Goal: Information Seeking & Learning: Check status

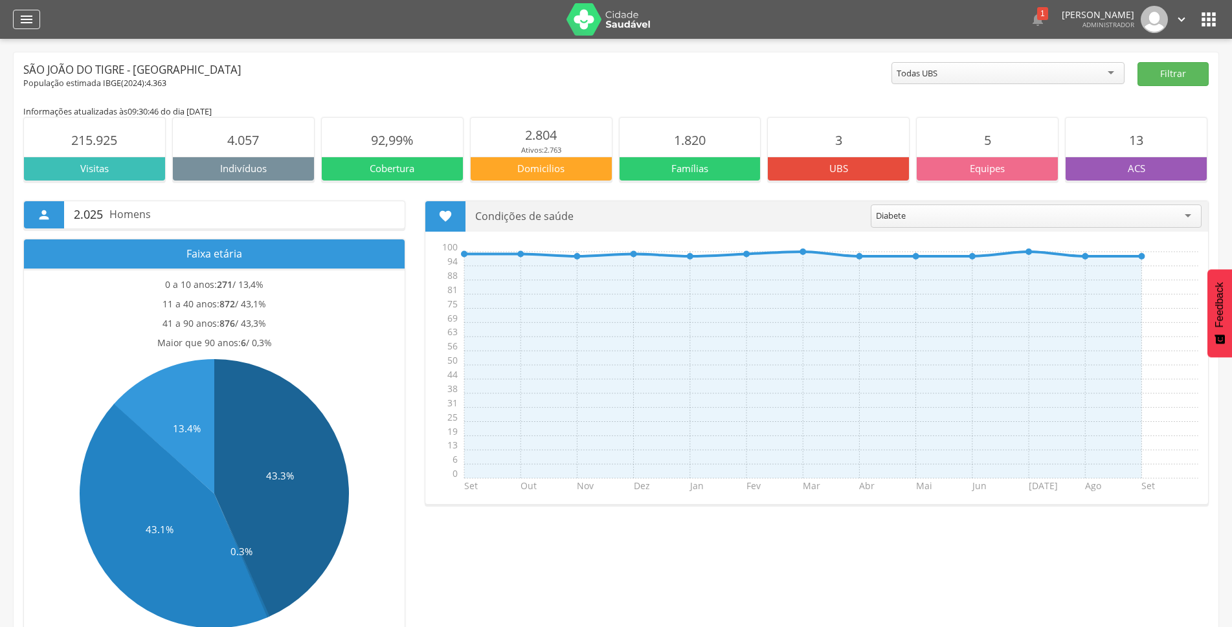
click at [27, 25] on icon "" at bounding box center [27, 20] width 16 height 16
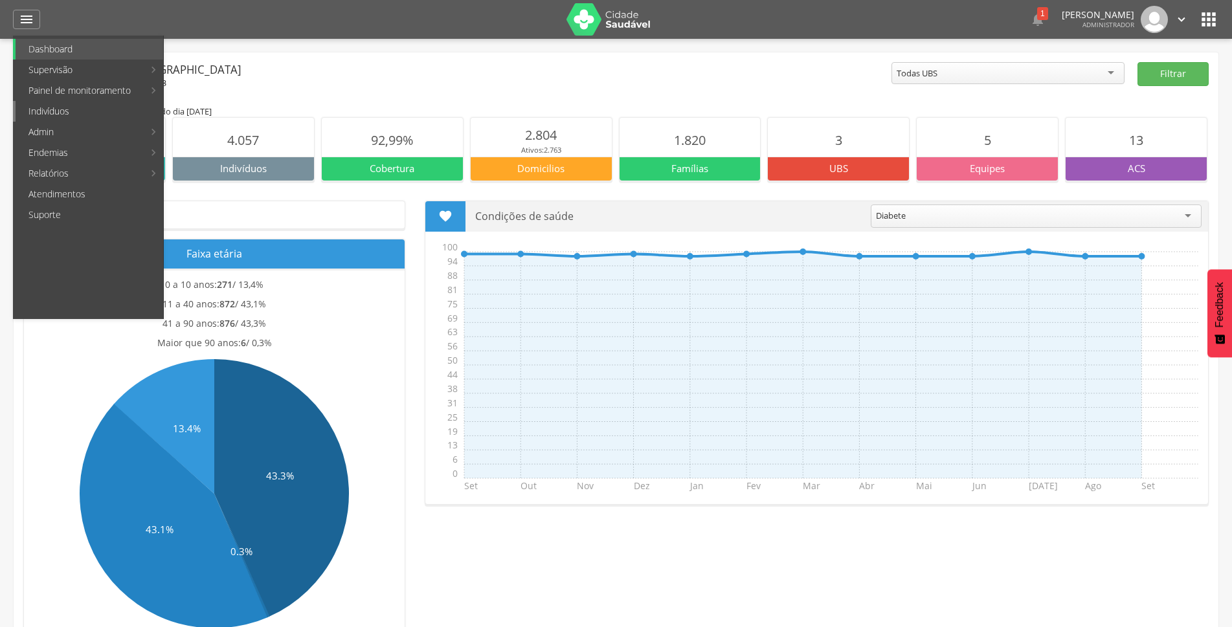
click at [78, 108] on link "Indivíduos" at bounding box center [90, 111] width 148 height 21
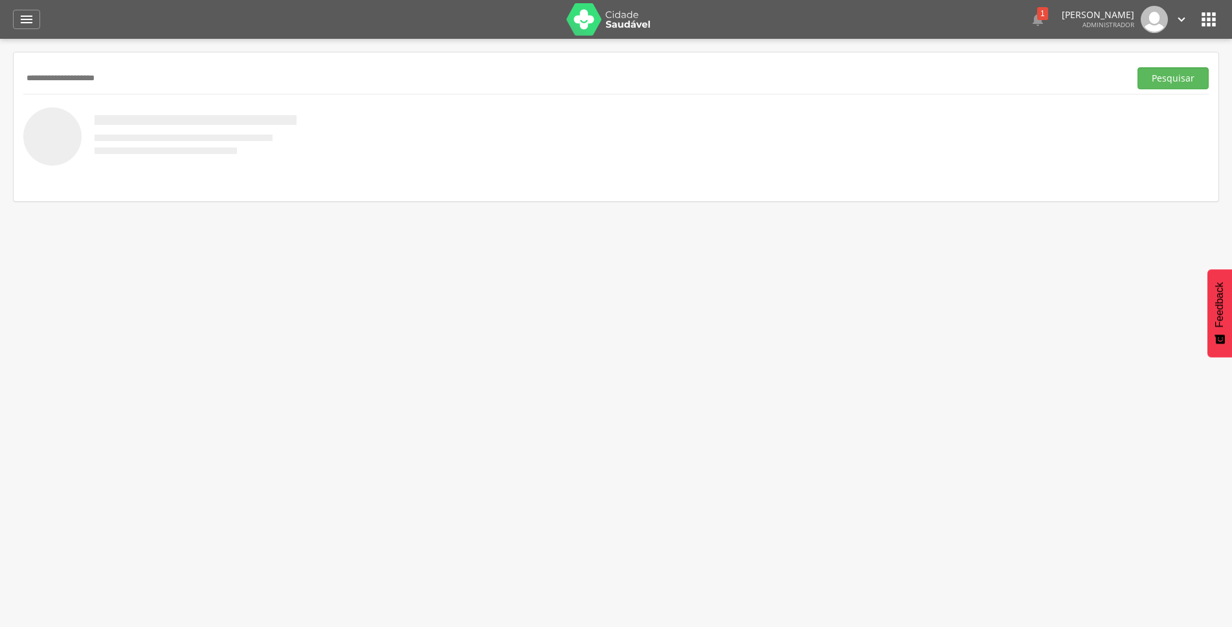
type input "**********"
click at [1137, 67] on button "Pesquisar" at bounding box center [1172, 78] width 71 height 22
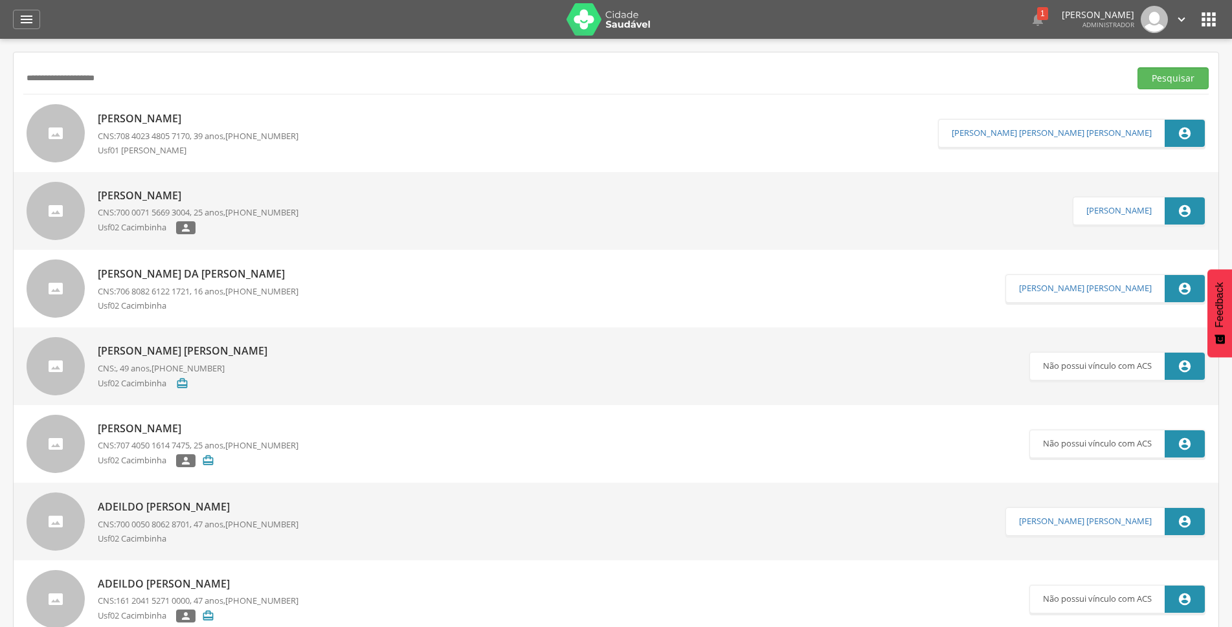
click at [218, 120] on p "[PERSON_NAME]" at bounding box center [198, 118] width 201 height 15
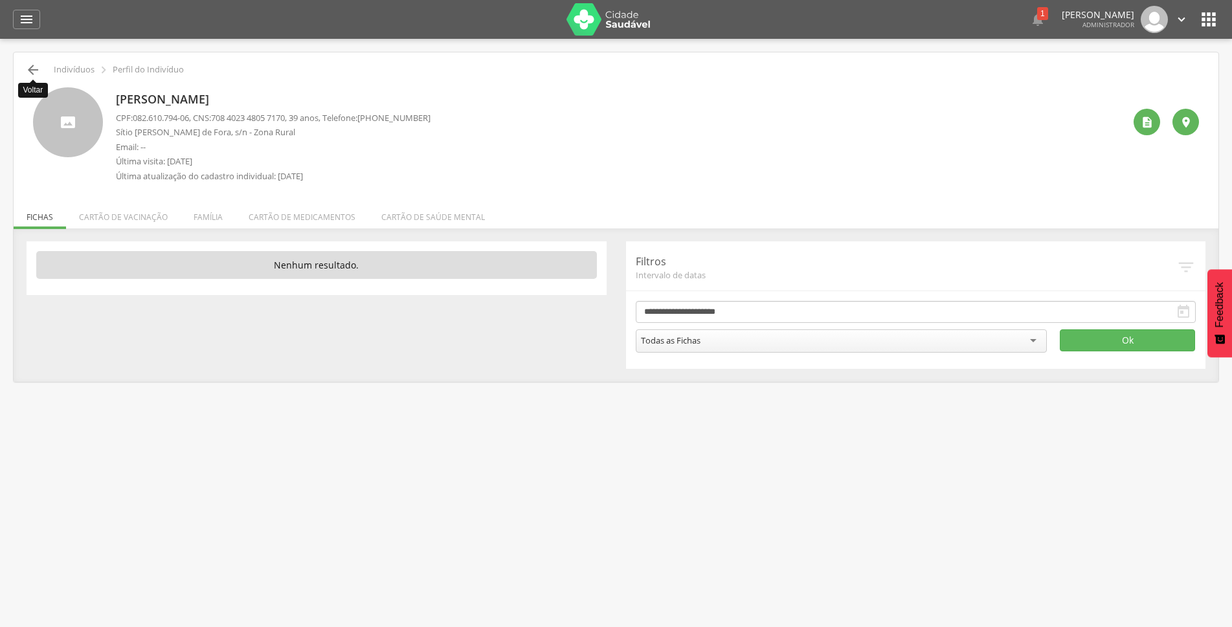
click at [29, 73] on icon "" at bounding box center [33, 70] width 16 height 16
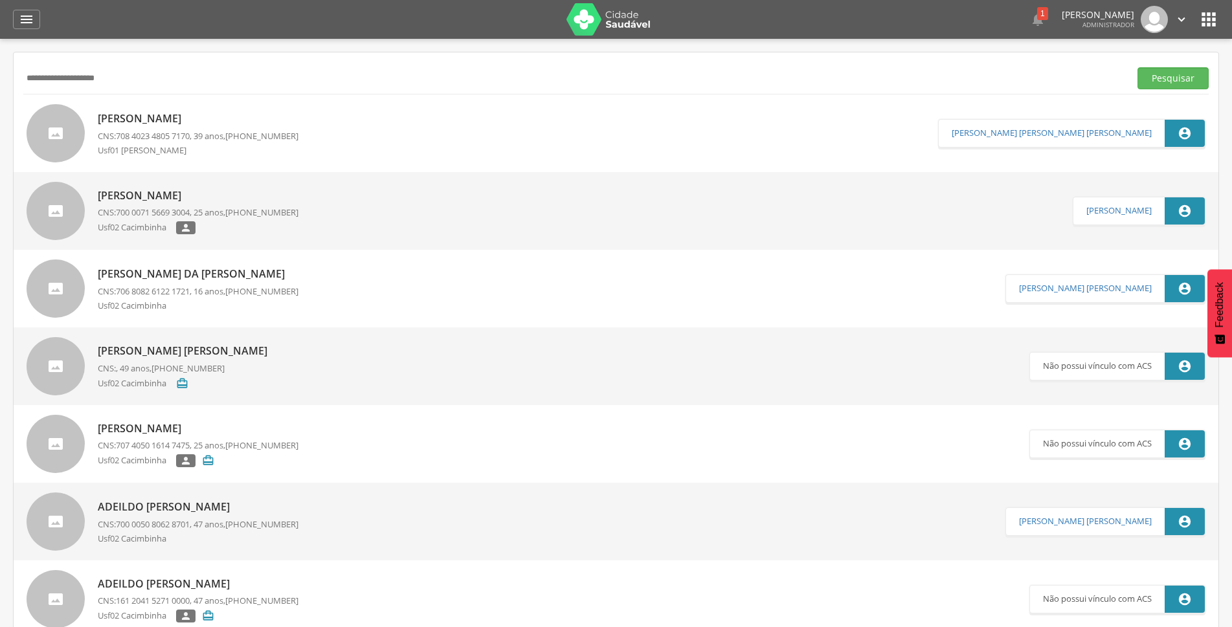
click at [166, 117] on p "[PERSON_NAME]" at bounding box center [198, 118] width 201 height 15
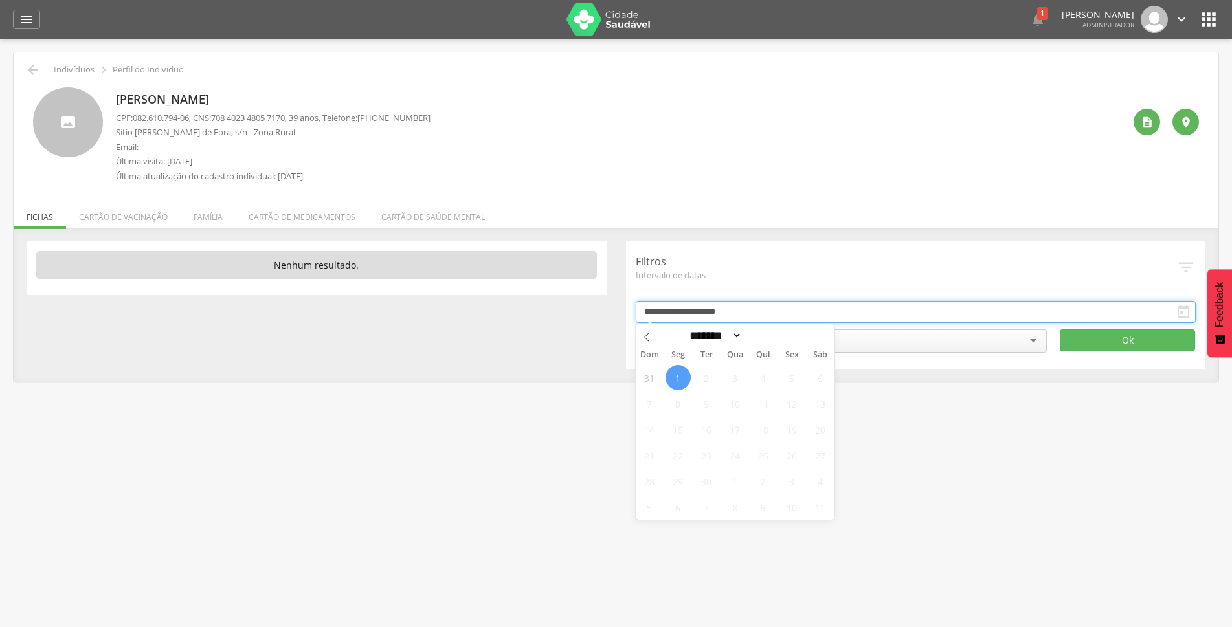
click at [794, 310] on input "**********" at bounding box center [916, 312] width 561 height 22
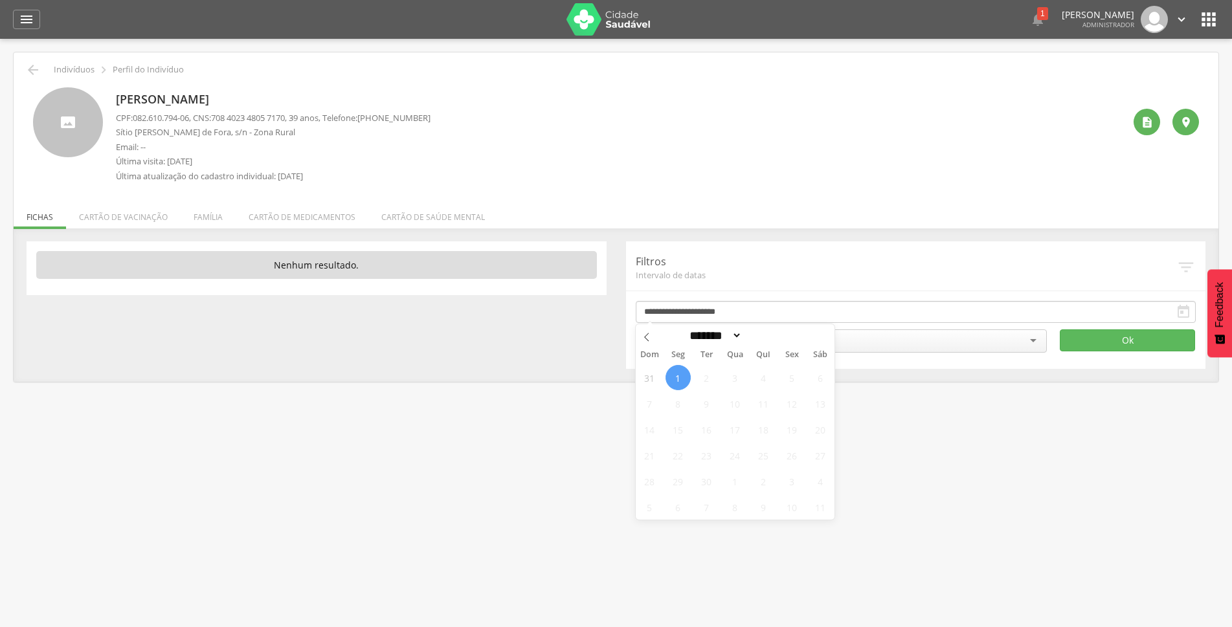
click at [678, 379] on span "1" at bounding box center [678, 377] width 25 height 25
type input "**********"
drag, startPoint x: 678, startPoint y: 379, endPoint x: 664, endPoint y: 372, distance: 16.5
click at [664, 372] on div "31 1 2 3 4 5 6 7 8 9 10 11 12 13 14 15 16 17 18 19 20 21 22 23 24 25 26 27 28 2…" at bounding box center [735, 441] width 199 height 155
click at [785, 342] on span at bounding box center [780, 339] width 9 height 7
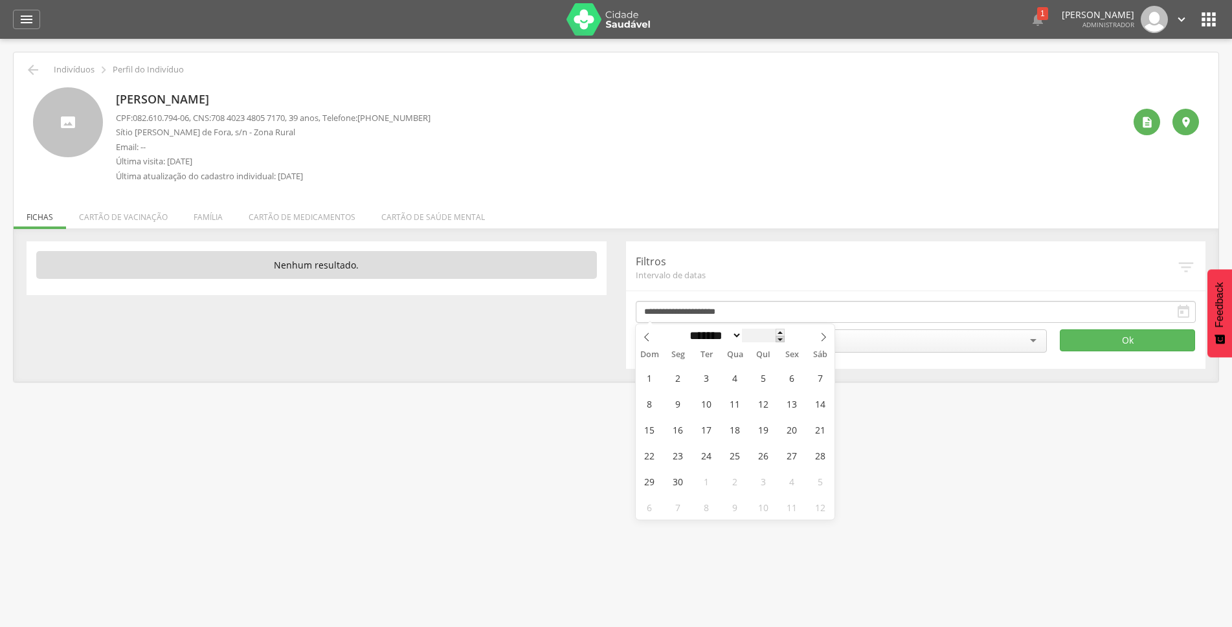
click at [785, 342] on span at bounding box center [780, 339] width 9 height 7
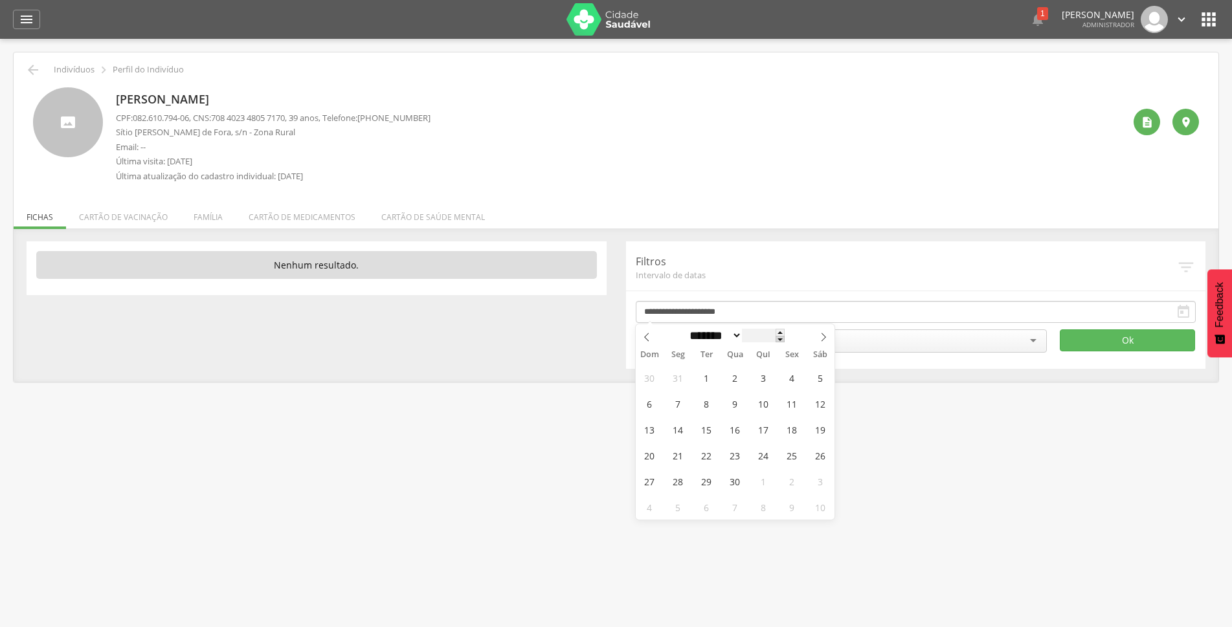
click at [785, 342] on span at bounding box center [780, 339] width 9 height 7
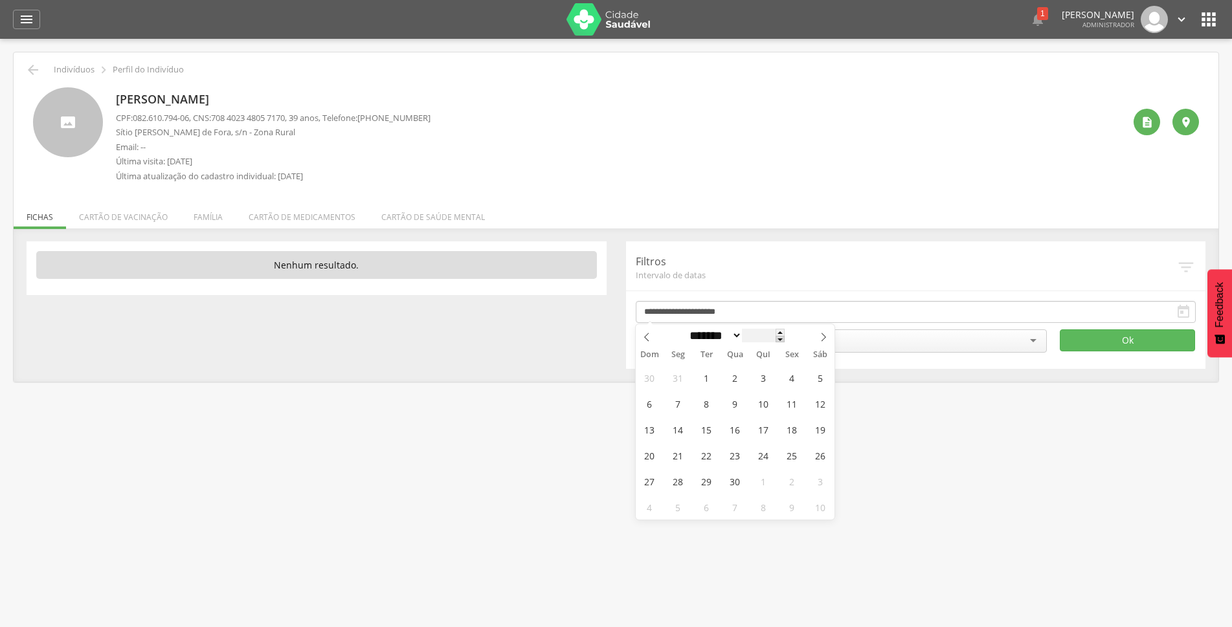
click at [785, 342] on span at bounding box center [780, 339] width 9 height 7
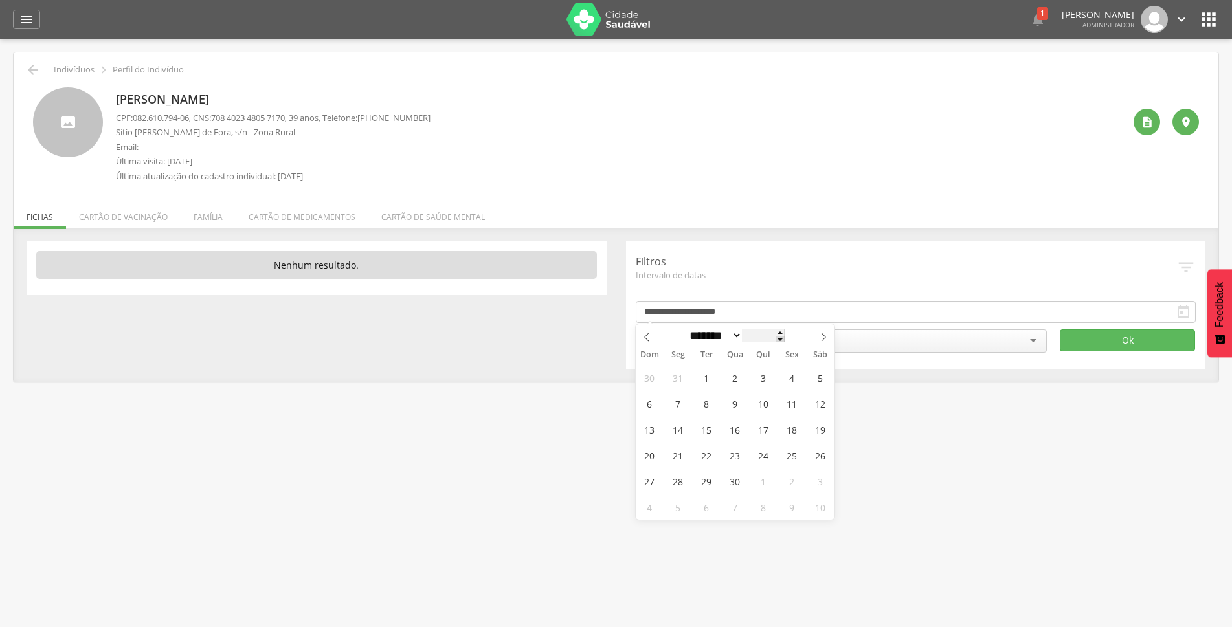
click at [785, 342] on span at bounding box center [780, 339] width 9 height 7
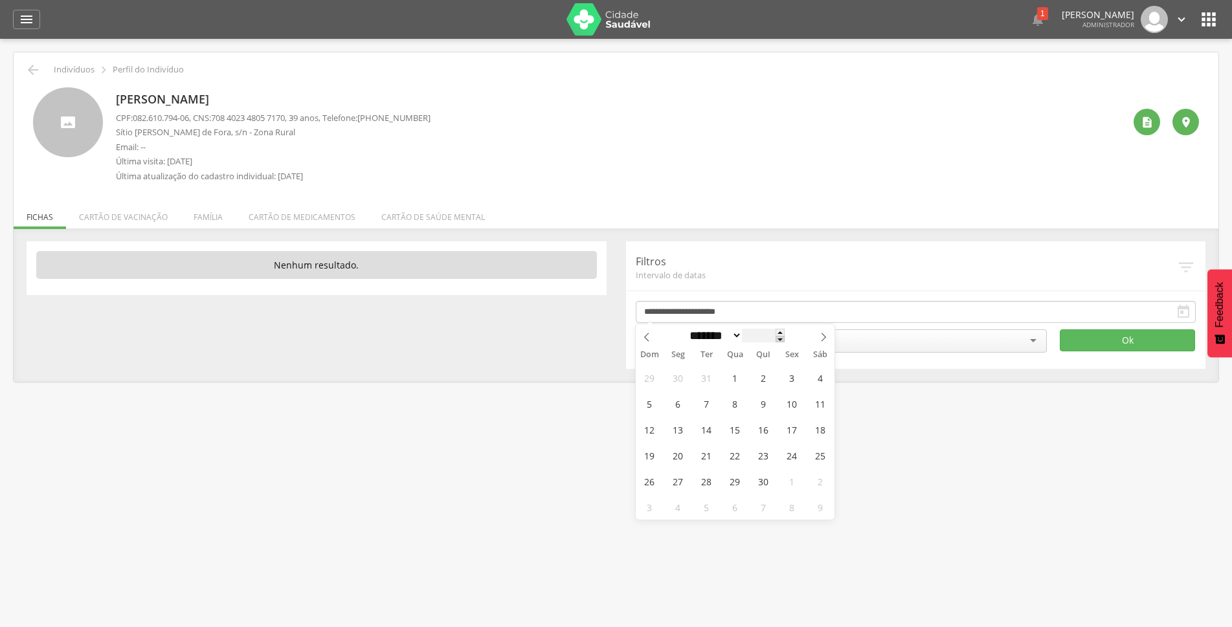
click at [785, 342] on span at bounding box center [780, 339] width 9 height 7
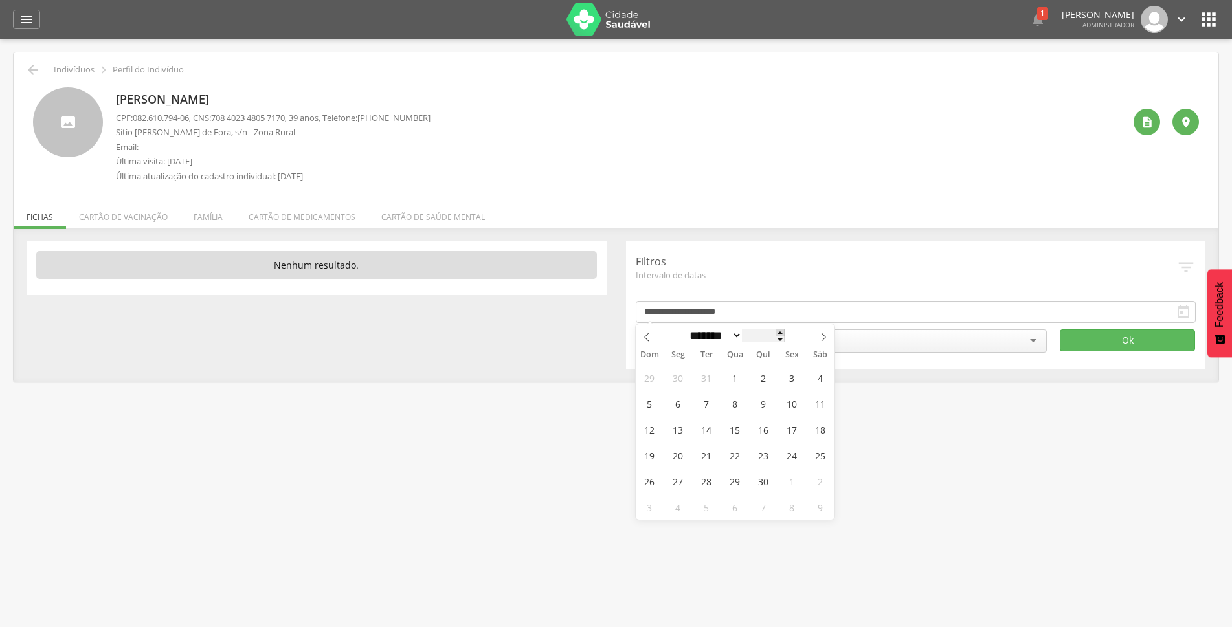
click at [785, 334] on span at bounding box center [780, 332] width 9 height 7
type input "****"
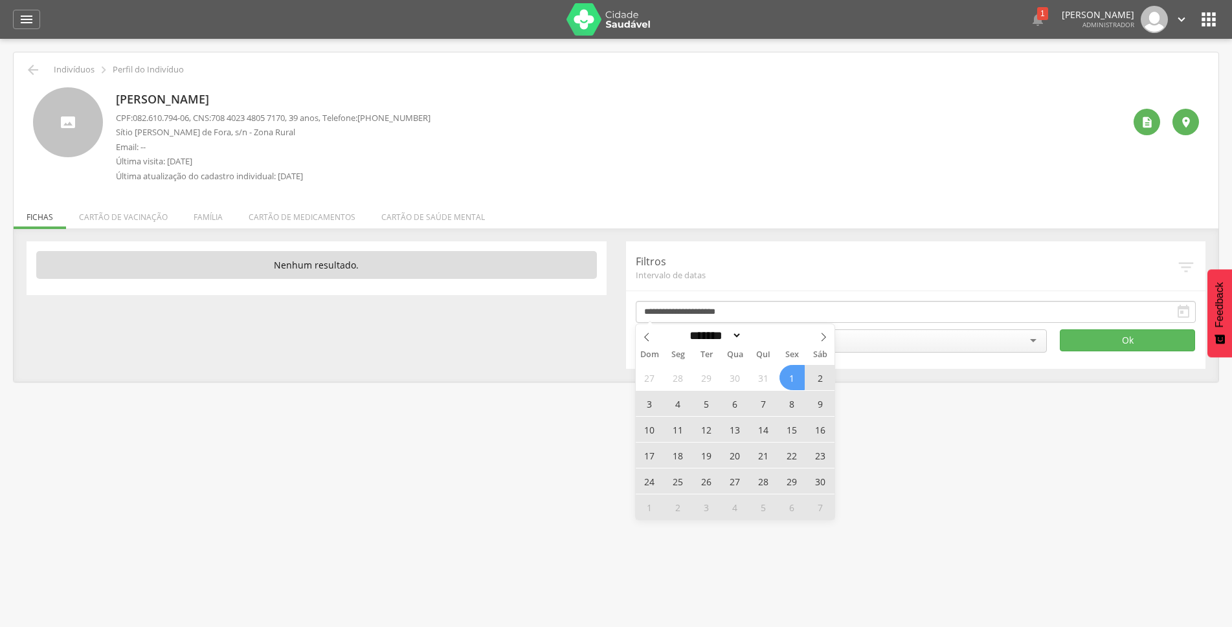
click at [789, 378] on span "1" at bounding box center [791, 377] width 25 height 25
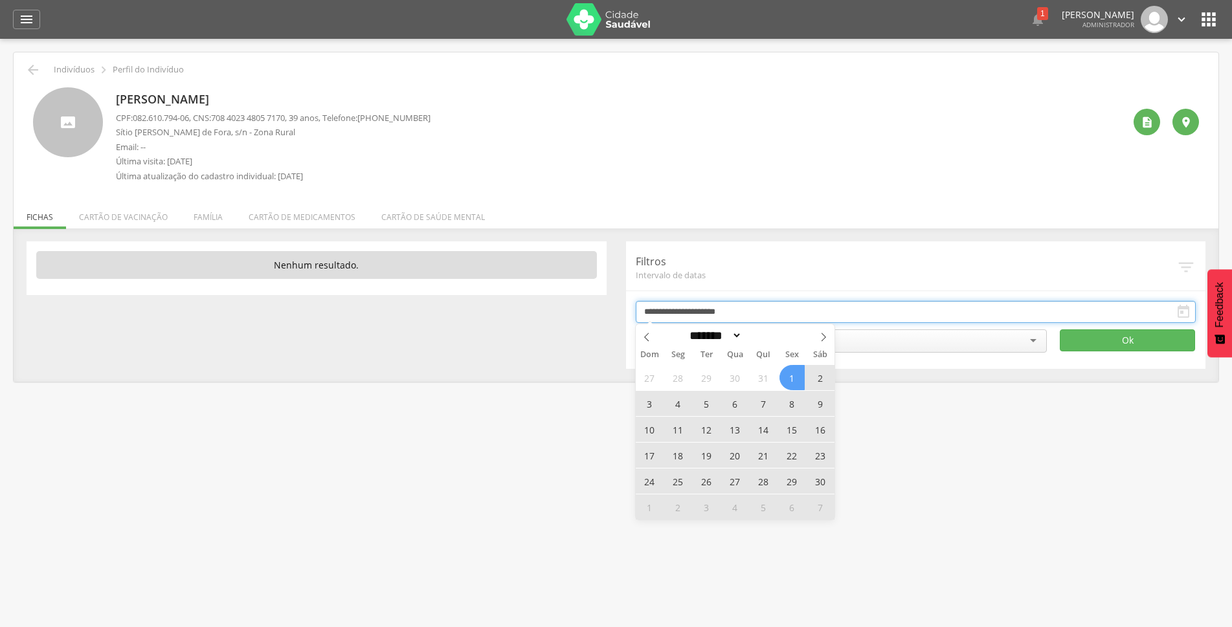
type input "**********"
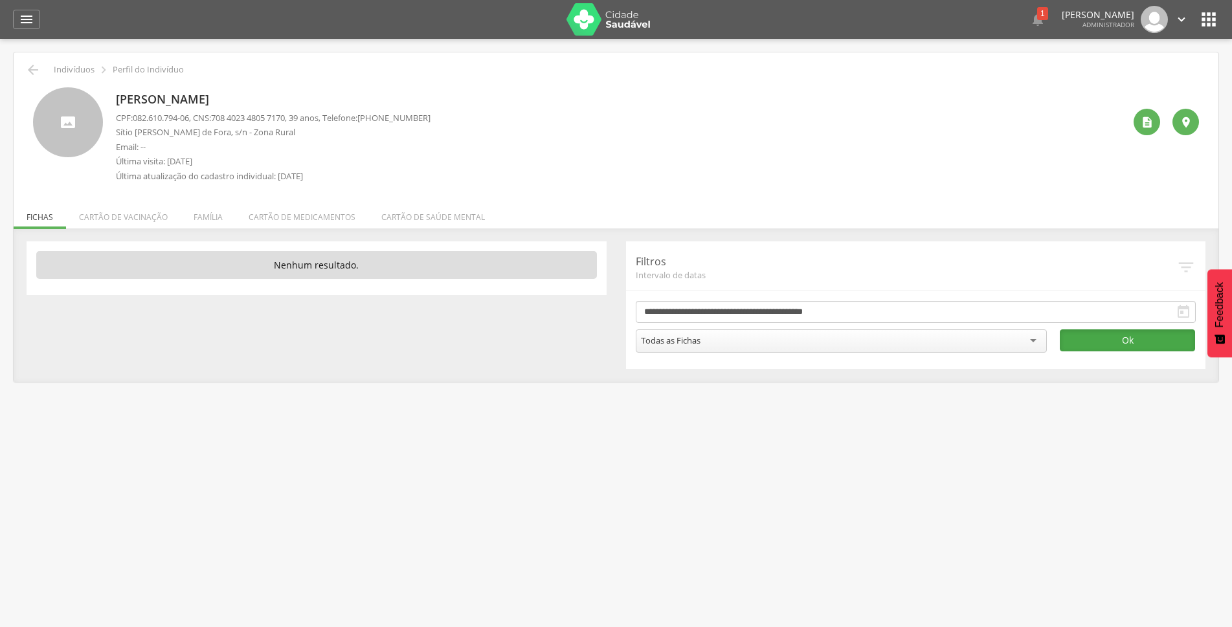
click at [1085, 338] on button "Ok" at bounding box center [1127, 341] width 135 height 22
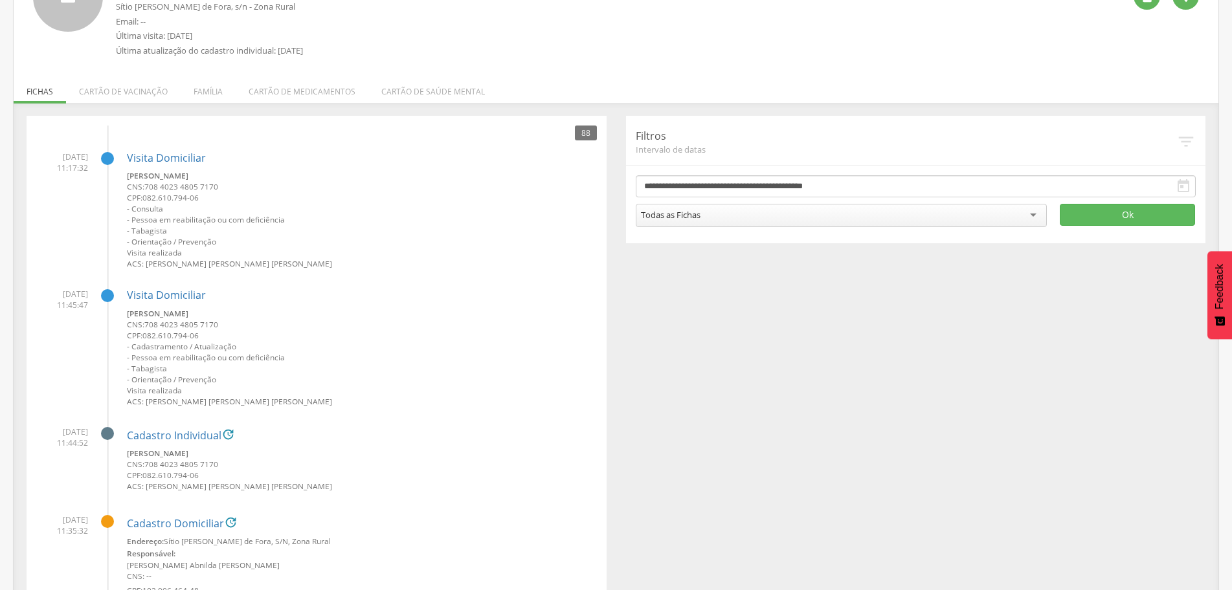
scroll to position [58, 0]
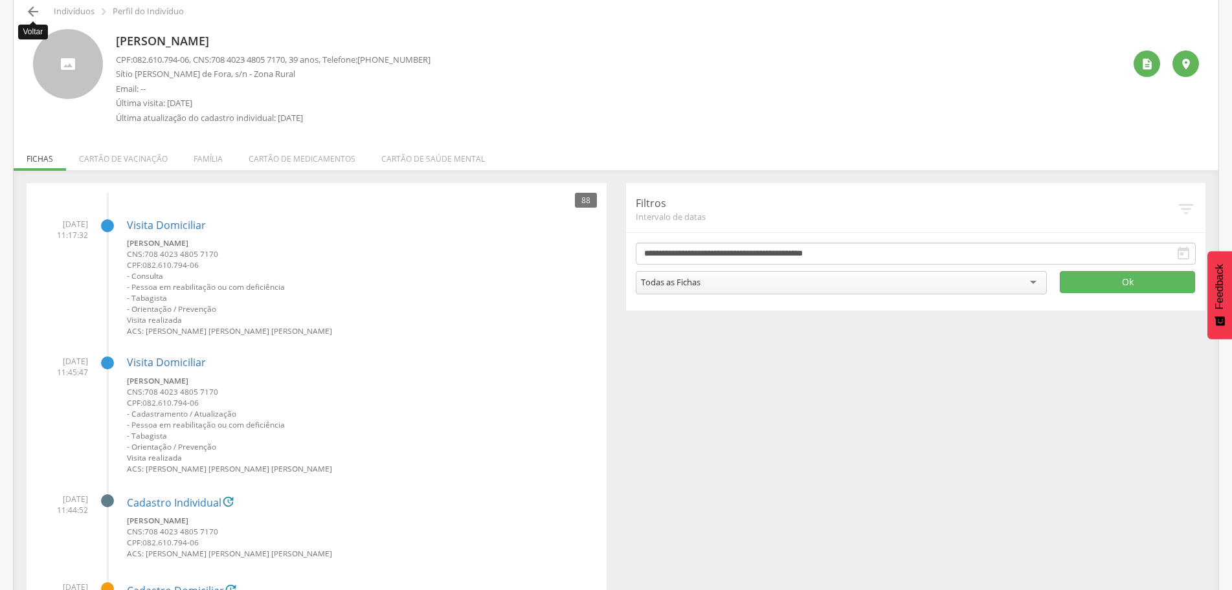
click at [31, 12] on icon "" at bounding box center [33, 12] width 16 height 16
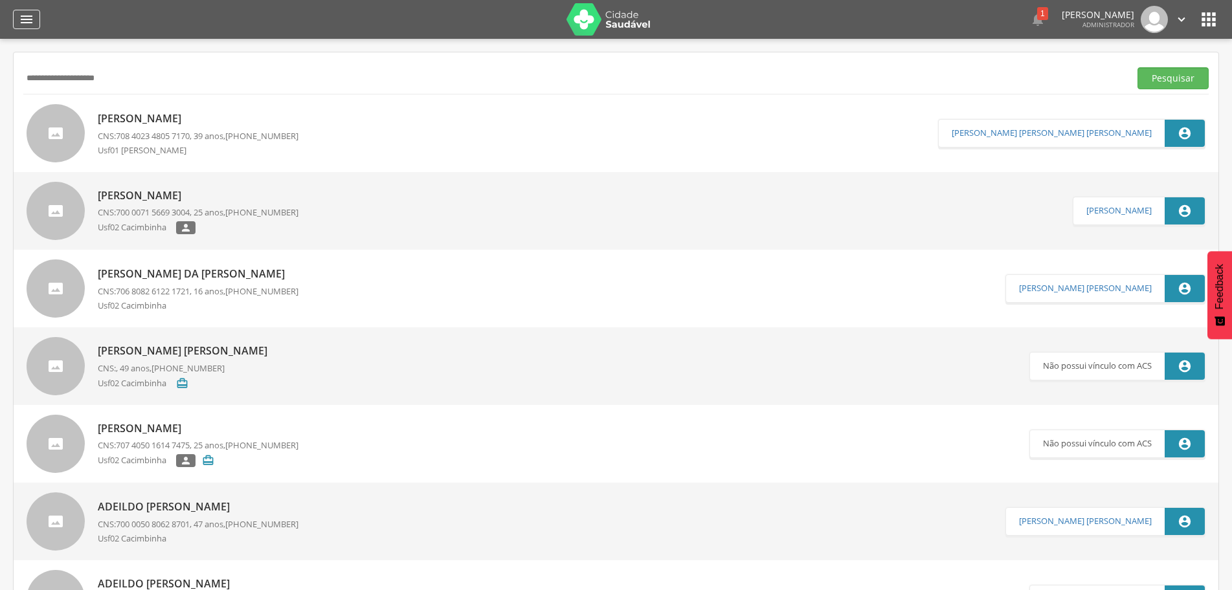
click at [22, 21] on icon "" at bounding box center [27, 20] width 16 height 16
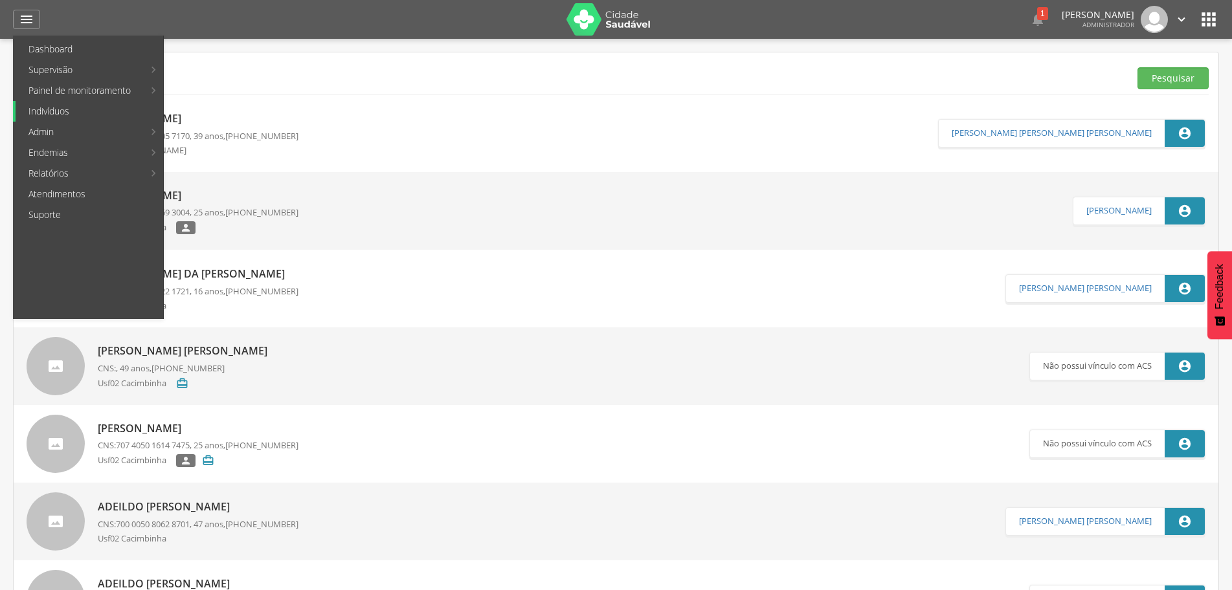
click at [53, 114] on link "Indivíduos" at bounding box center [90, 111] width 148 height 21
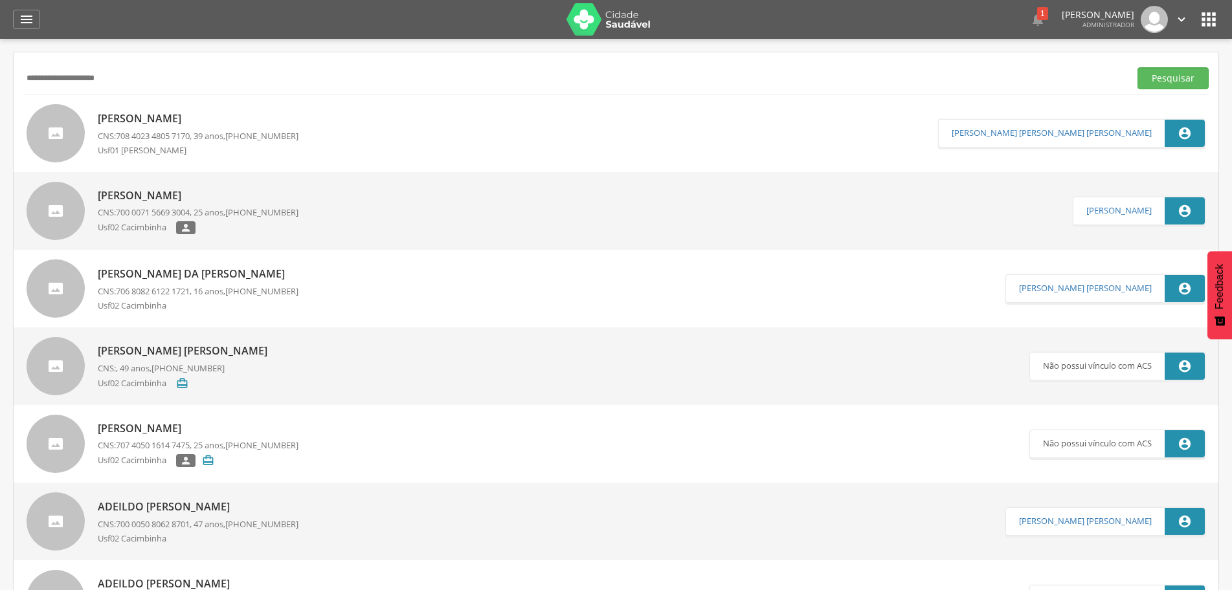
click at [598, 23] on img at bounding box center [608, 19] width 84 height 32
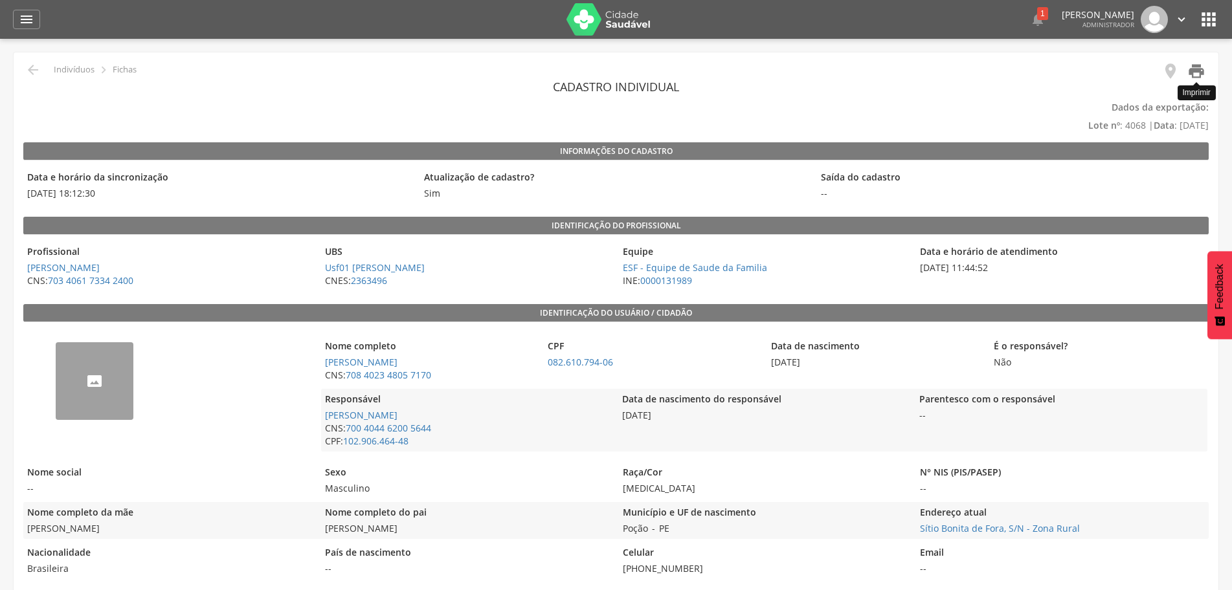
click at [1195, 74] on icon "" at bounding box center [1196, 71] width 18 height 18
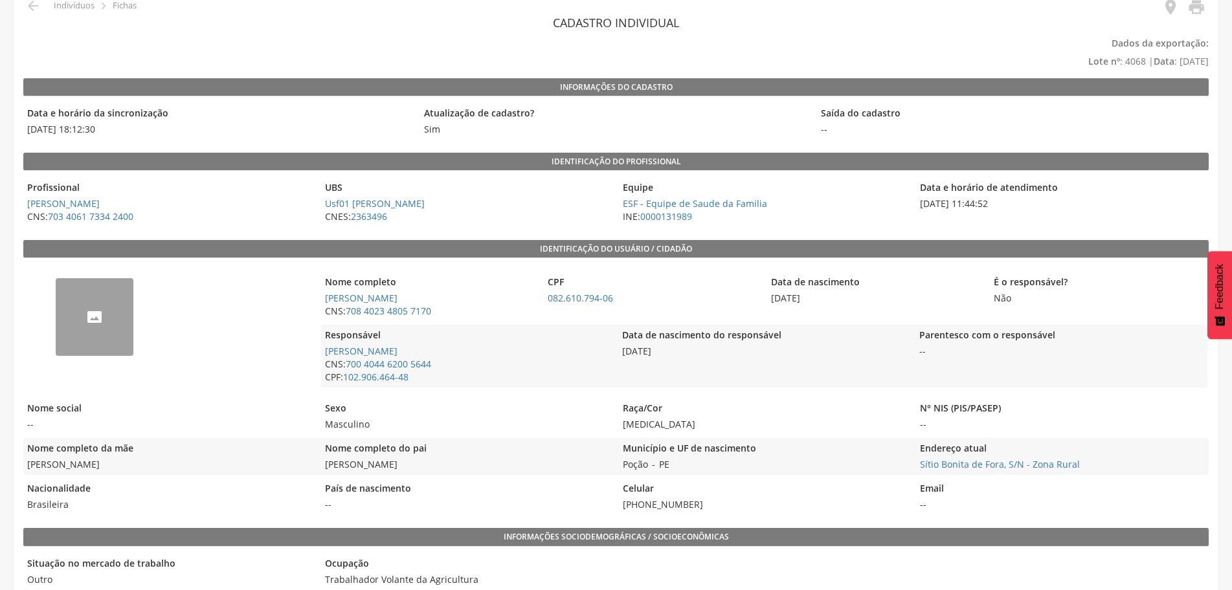
scroll to position [65, 0]
drag, startPoint x: 404, startPoint y: 467, endPoint x: 318, endPoint y: 469, distance: 86.1
click at [318, 469] on div "Nome completo da mãe Maria Edileuza da Silva Nome completo do pai Luizbjose da …" at bounding box center [615, 456] width 1185 height 37
copy span "Luizbjose da Silva"
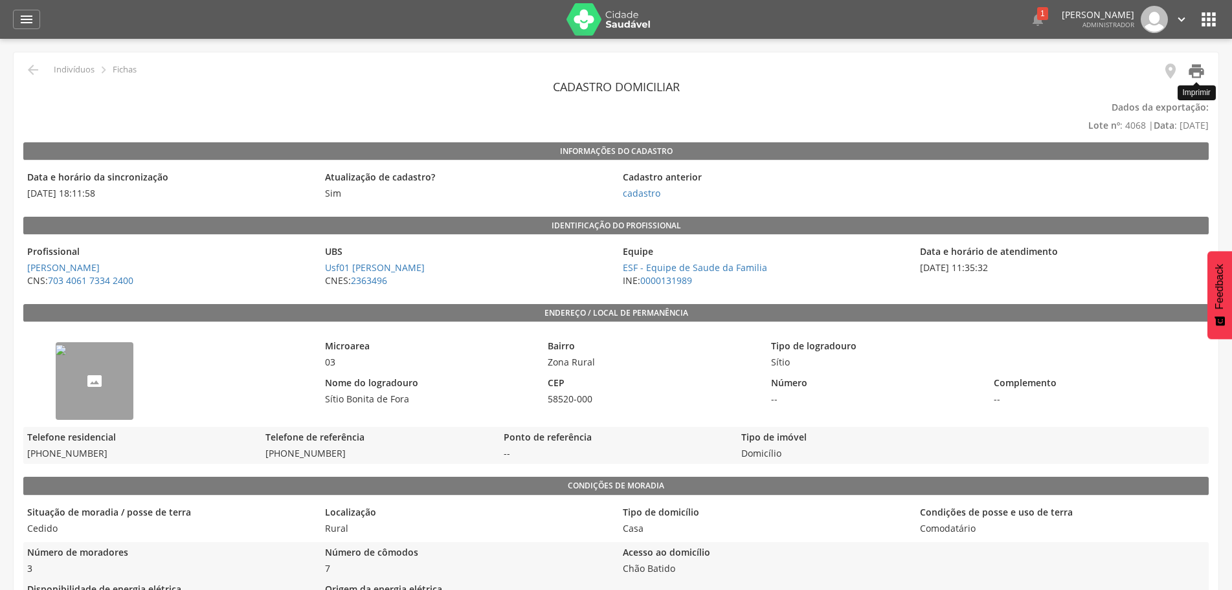
click at [1197, 73] on icon "" at bounding box center [1196, 71] width 18 height 18
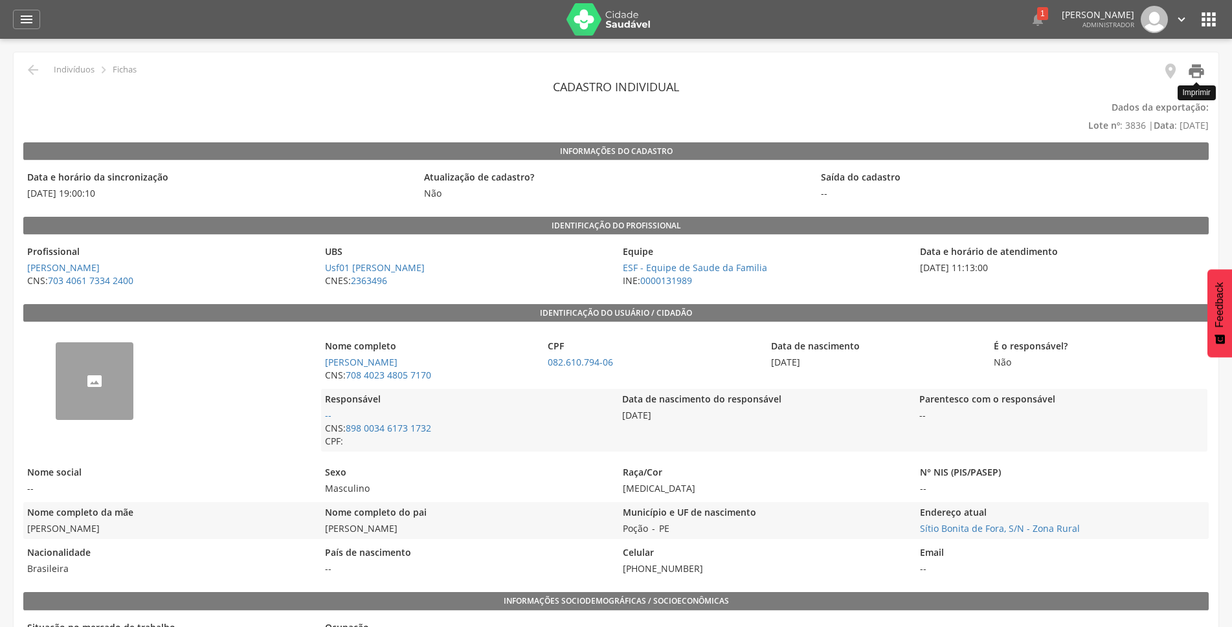
click at [1193, 71] on icon "" at bounding box center [1196, 71] width 18 height 18
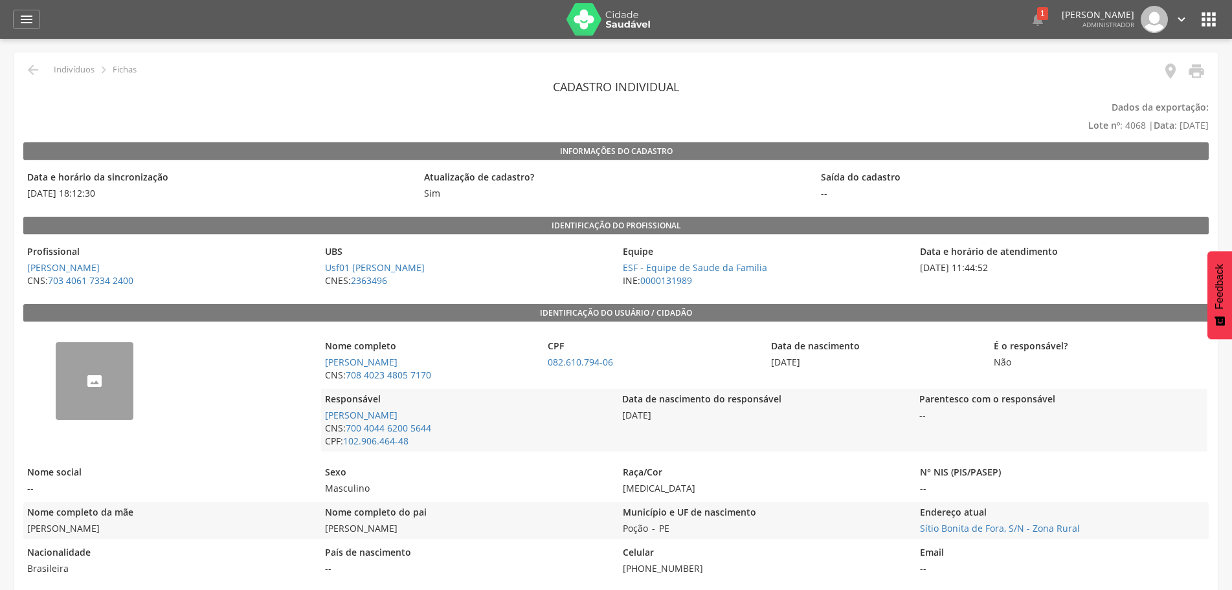
scroll to position [65, 0]
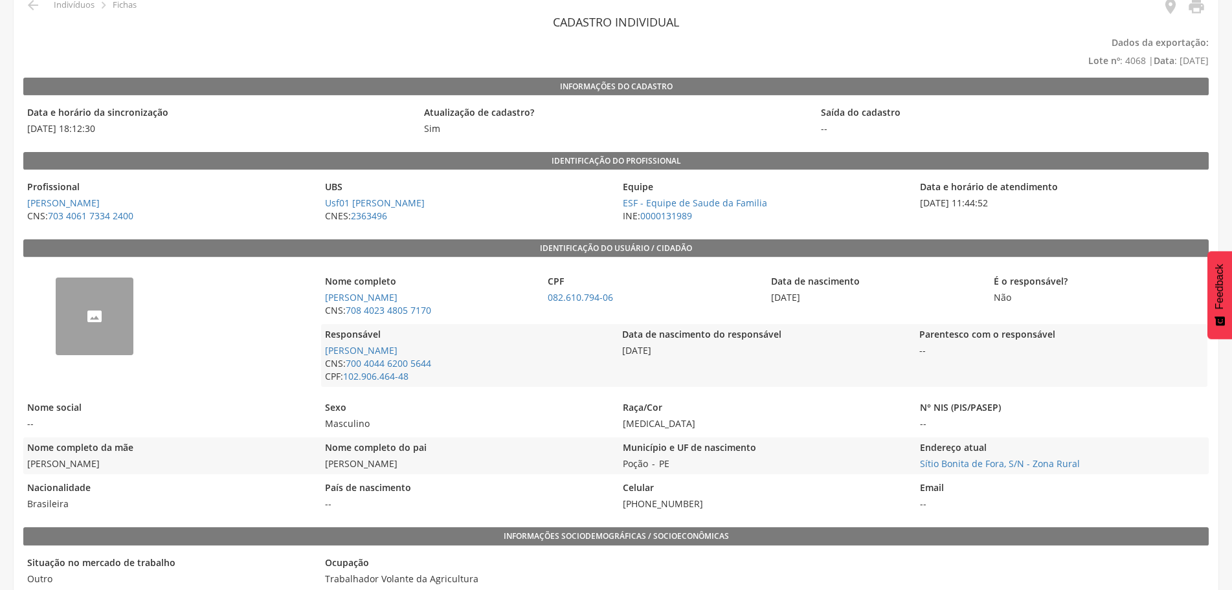
click at [1193, 16] on link "" at bounding box center [1193, 7] width 26 height 21
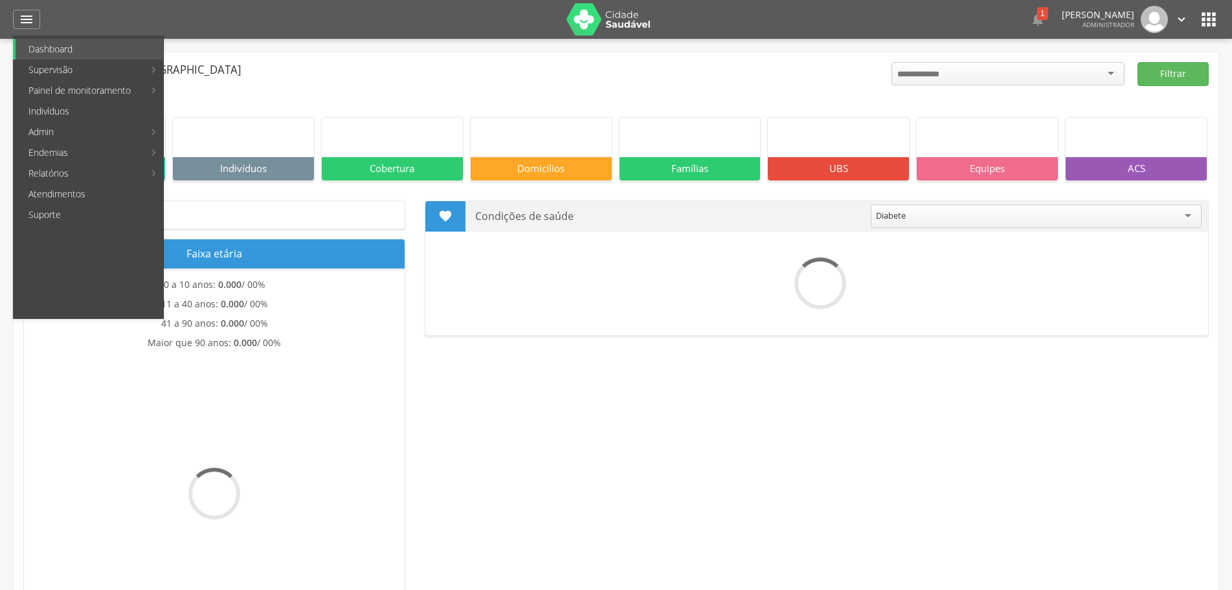
click at [50, 107] on link "Indivíduos" at bounding box center [90, 111] width 148 height 21
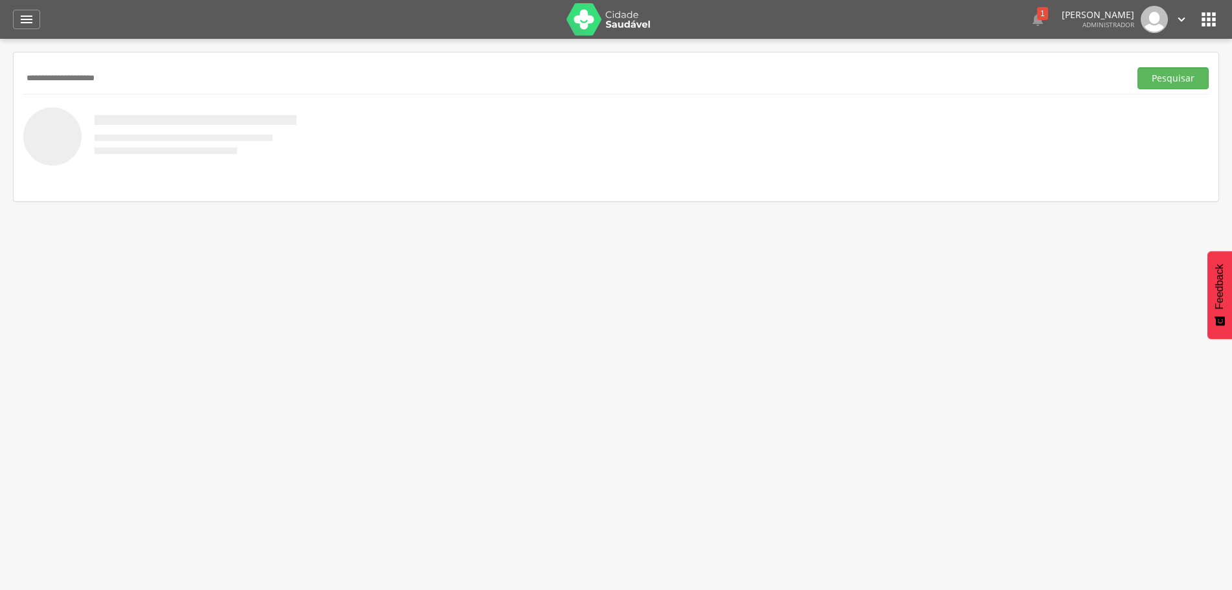
type input "**********"
click at [1137, 67] on button "Pesquisar" at bounding box center [1172, 78] width 71 height 22
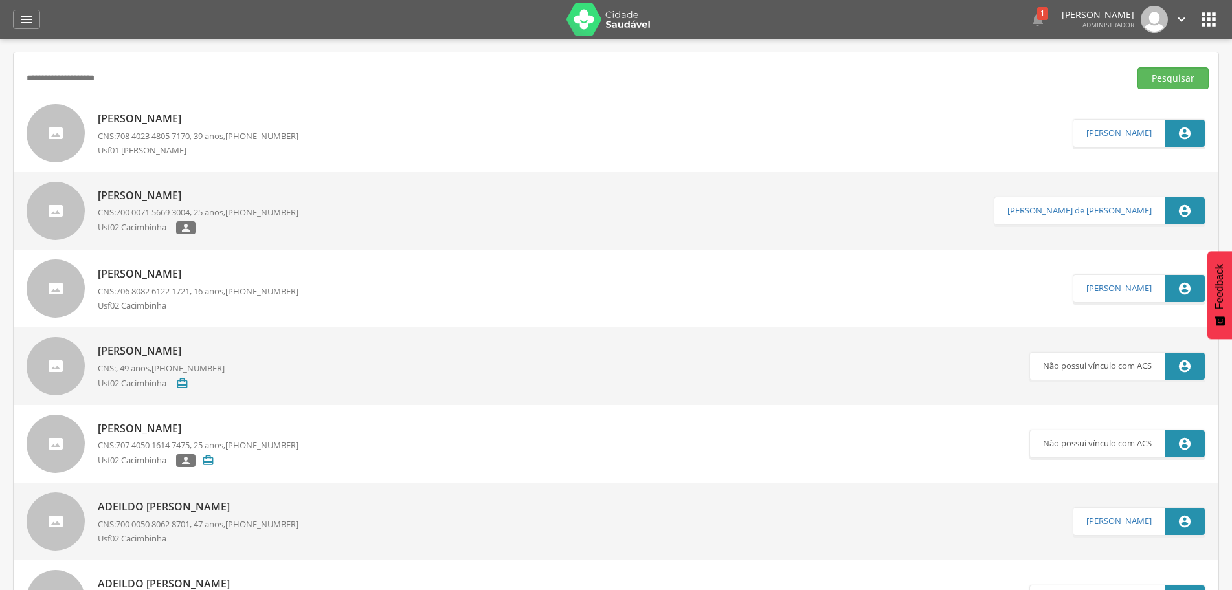
click at [255, 126] on div "Jose Marcelo da Silva CNS: 708 4023 4805 7170 , 39 anos, (87) 99243-1670 Usf01 …" at bounding box center [198, 133] width 201 height 52
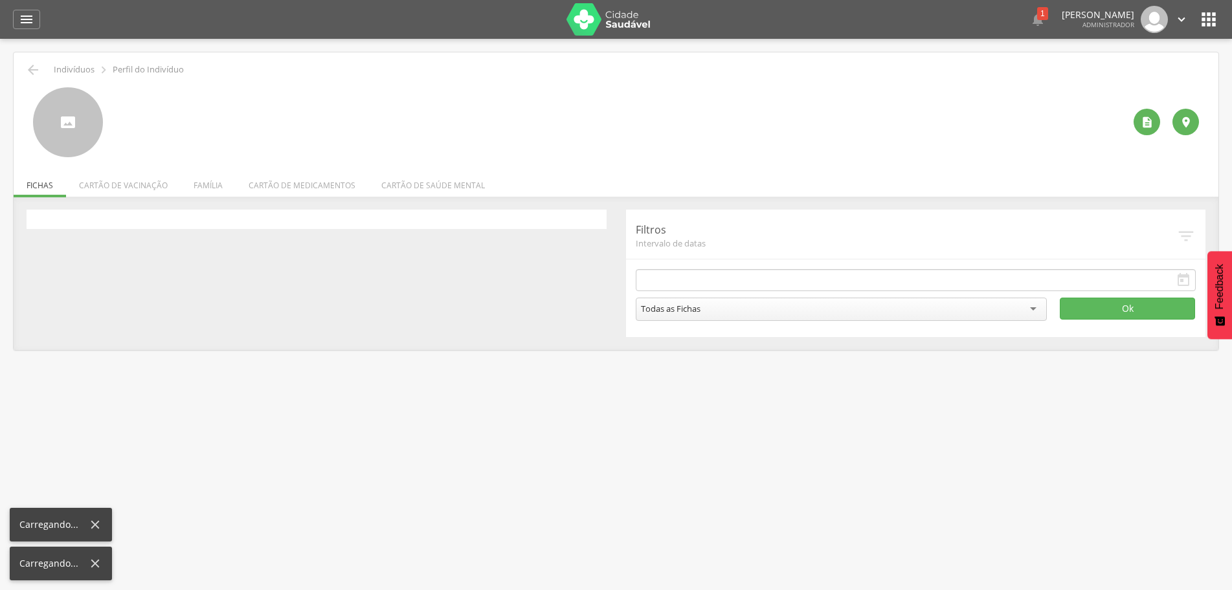
type input "**********"
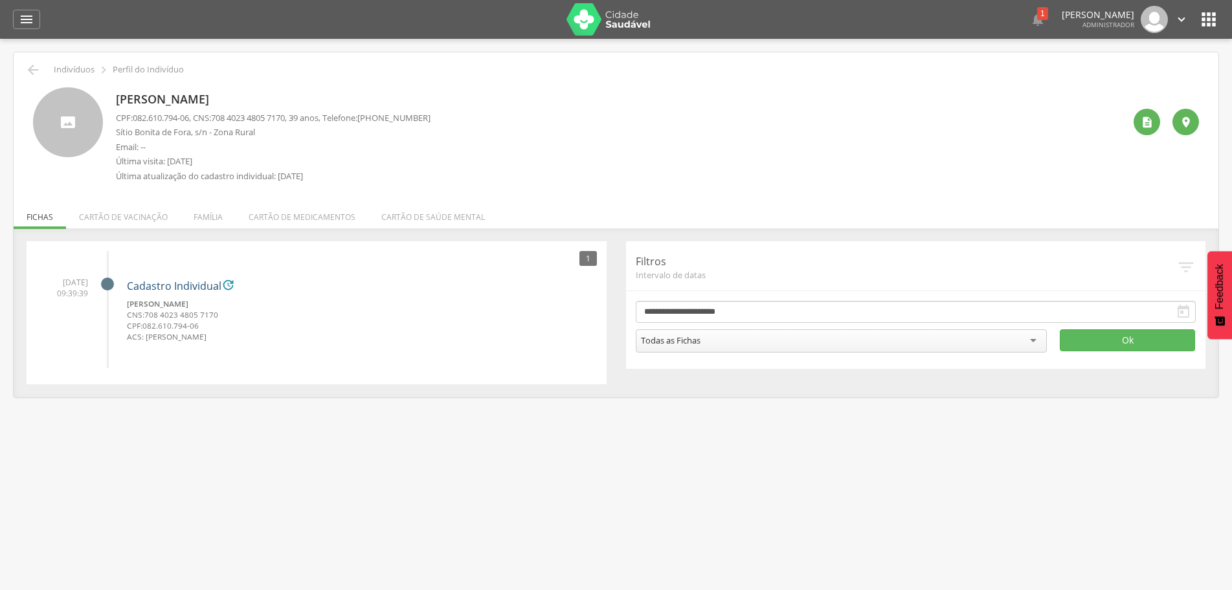
click at [199, 284] on link "Cadastro Individual" at bounding box center [174, 287] width 95 height 12
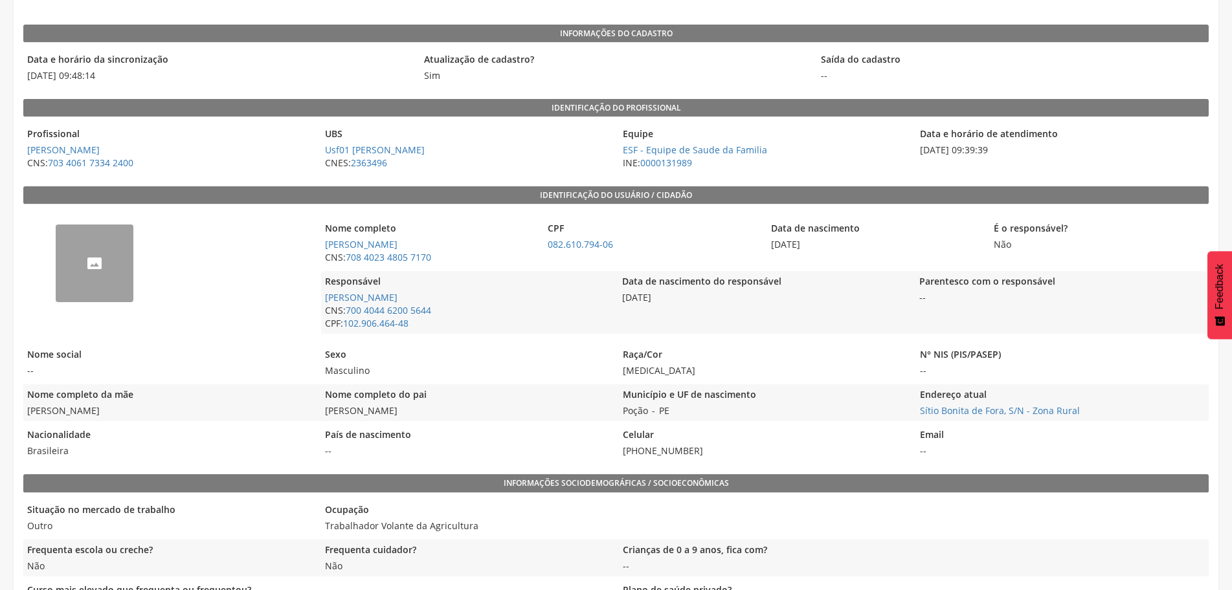
scroll to position [129, 0]
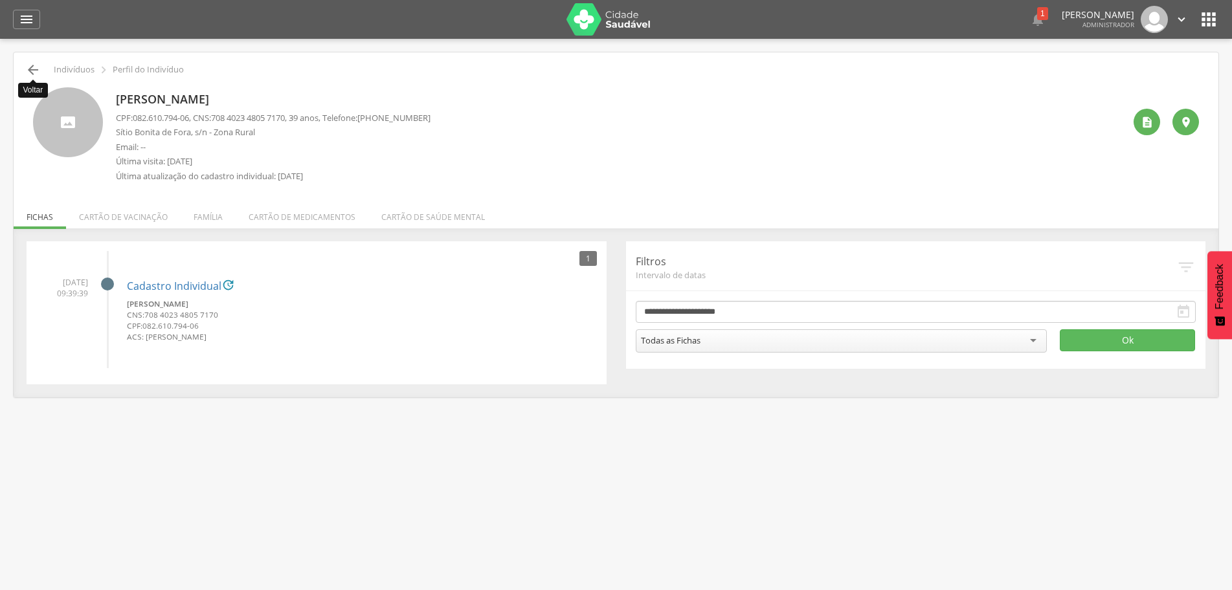
click at [34, 71] on icon "" at bounding box center [33, 70] width 16 height 16
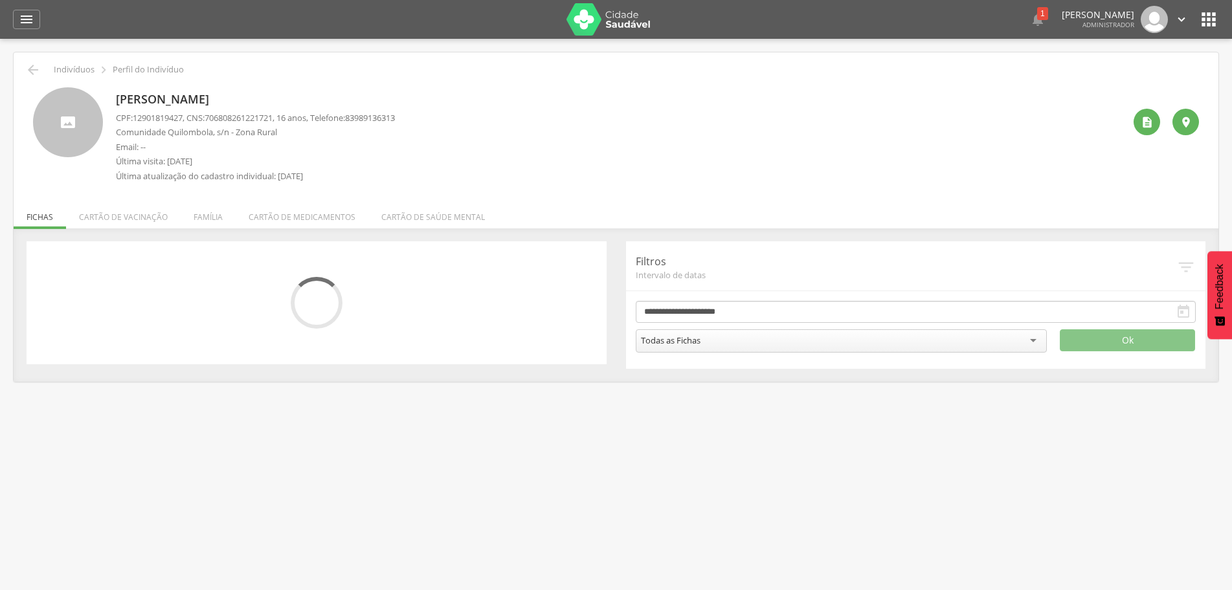
select select "*"
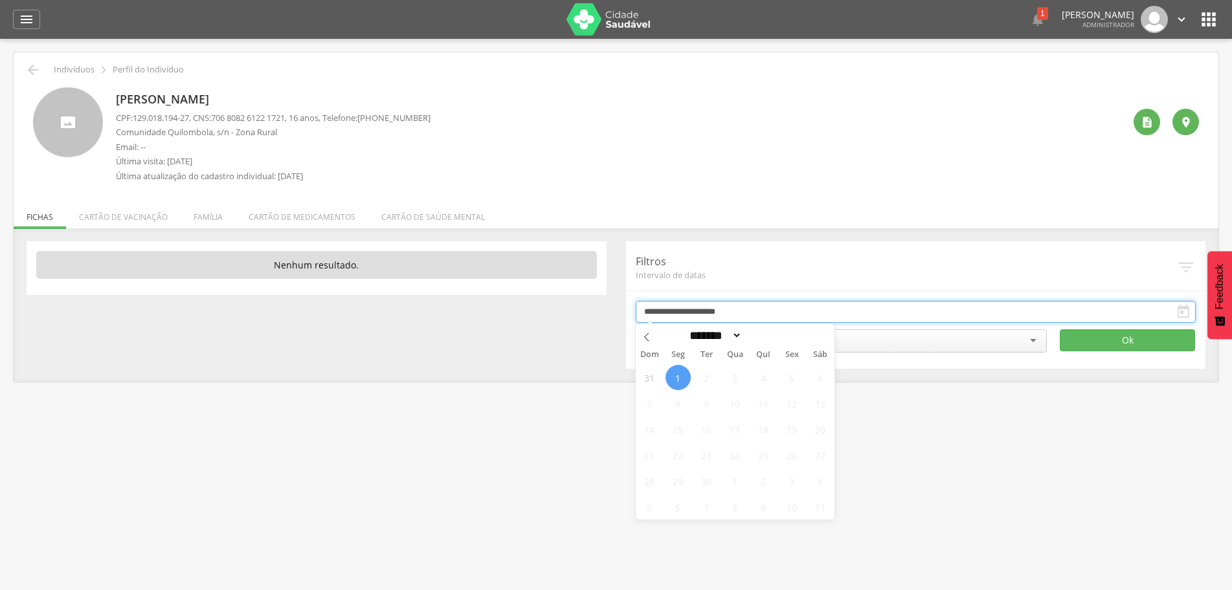
click at [721, 317] on input "**********" at bounding box center [916, 312] width 561 height 22
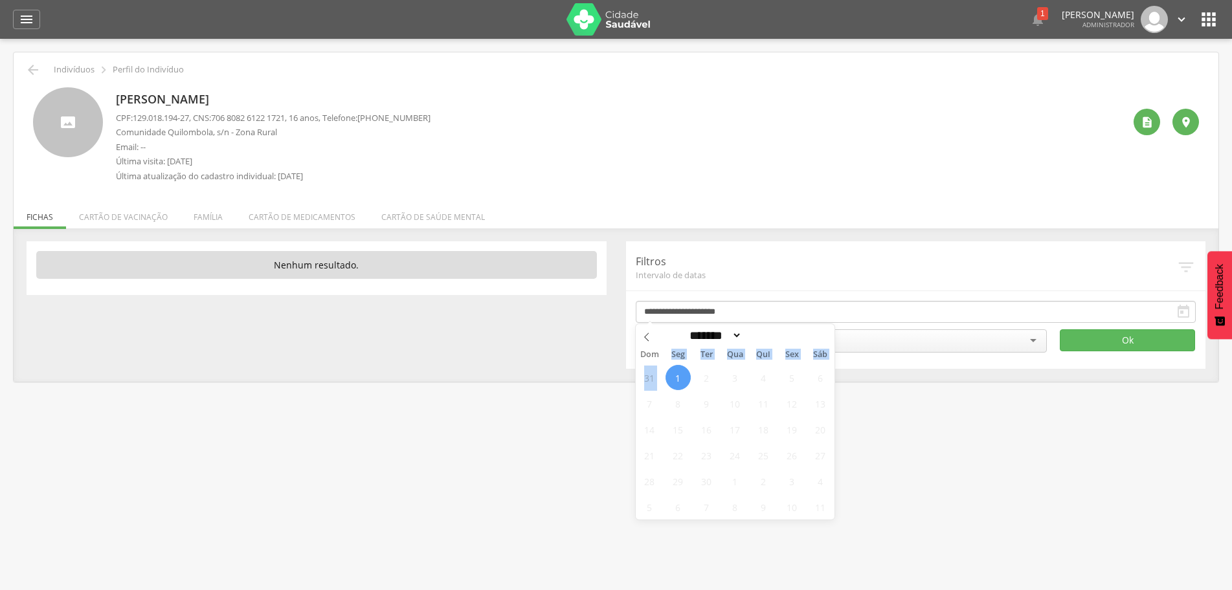
drag, startPoint x: 677, startPoint y: 378, endPoint x: 671, endPoint y: 353, distance: 25.3
click at [671, 353] on div "Dom Seg Ter Qua Qui Sex Sáb 31 1 2 3 4 5 6 7 8 9 10 11 12 13 14 15 16 17 18 19 …" at bounding box center [735, 432] width 199 height 173
click at [785, 342] on span at bounding box center [780, 339] width 9 height 7
click at [785, 343] on span at bounding box center [780, 339] width 9 height 7
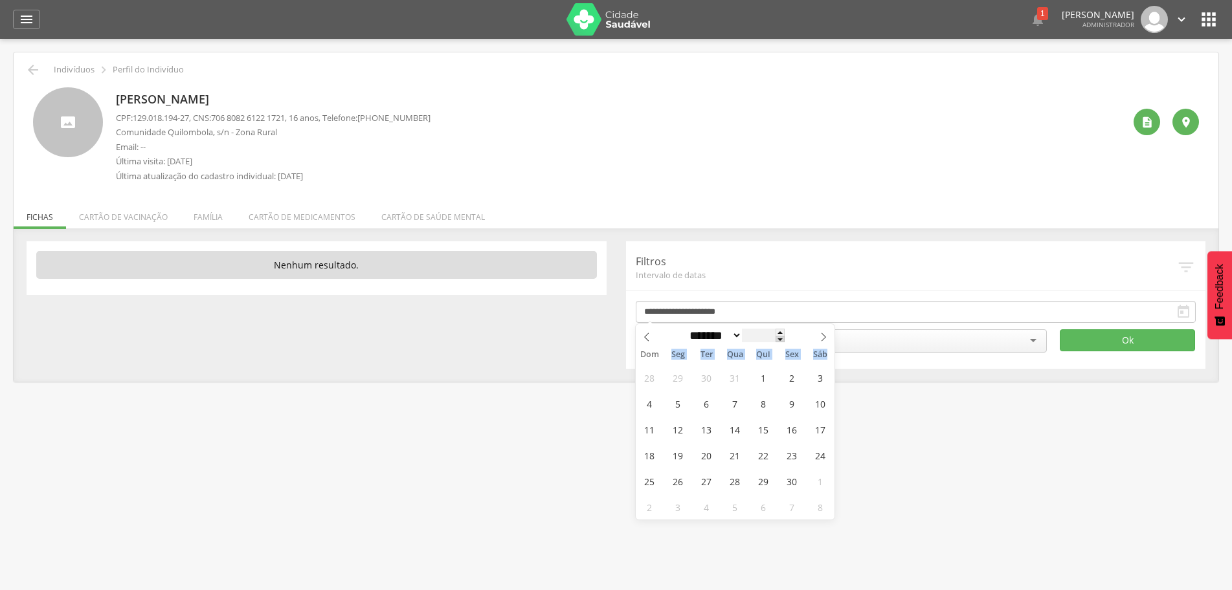
click at [785, 343] on span at bounding box center [780, 339] width 9 height 7
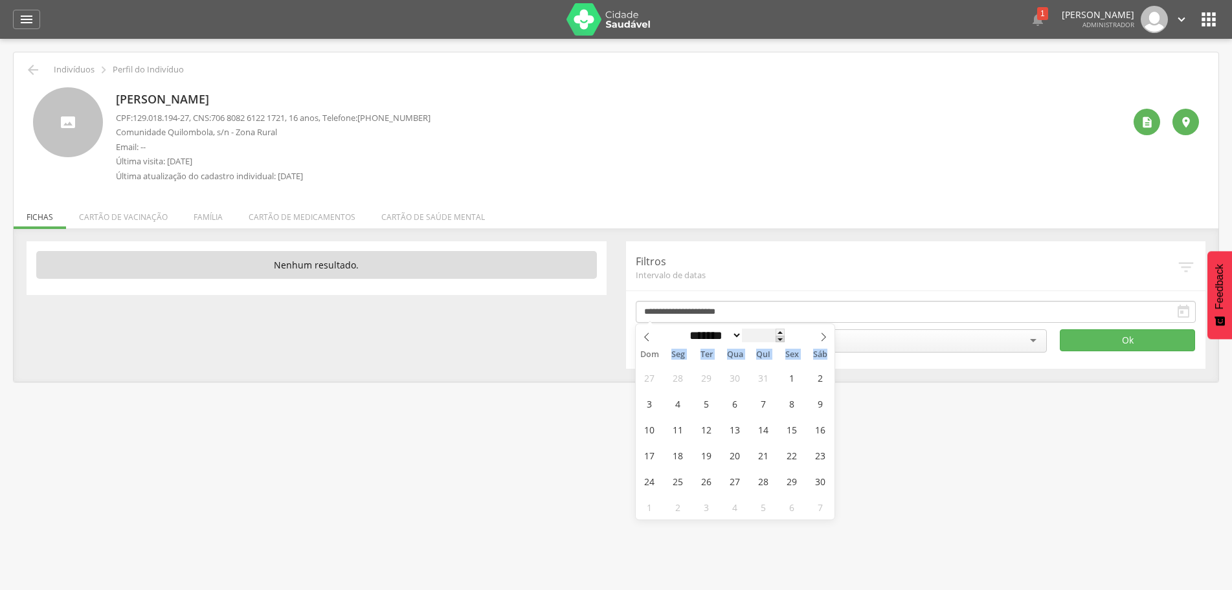
click at [785, 343] on span at bounding box center [780, 339] width 9 height 7
type input "****"
click at [677, 381] on span "1" at bounding box center [678, 377] width 25 height 25
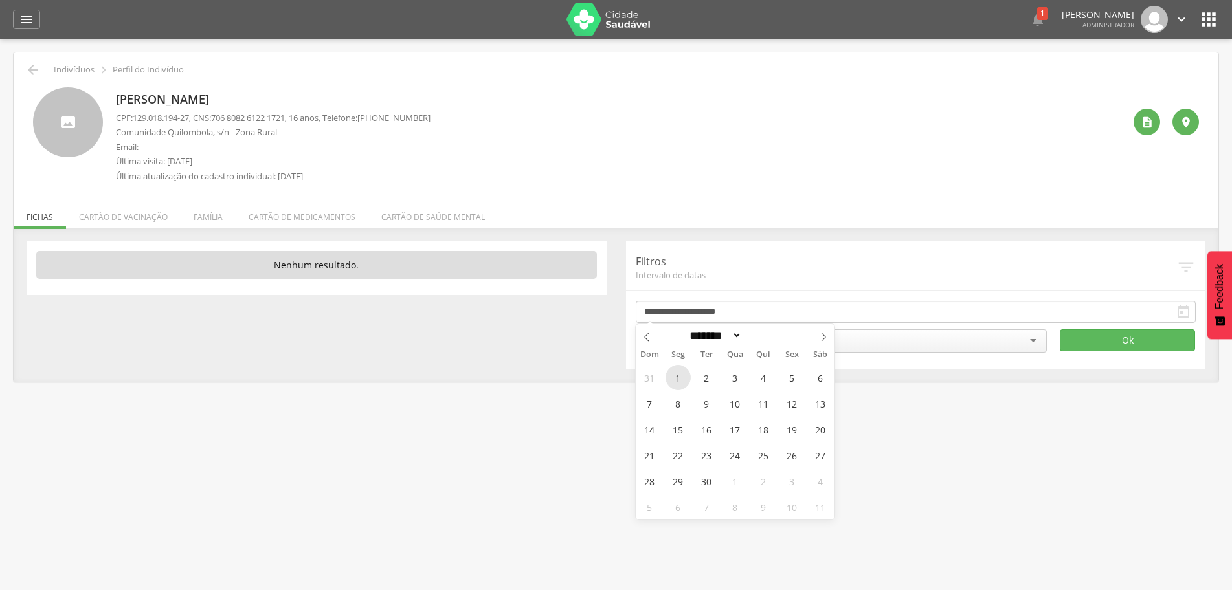
type input "**********"
type input "****"
click at [1136, 342] on button "Ok" at bounding box center [1127, 341] width 135 height 22
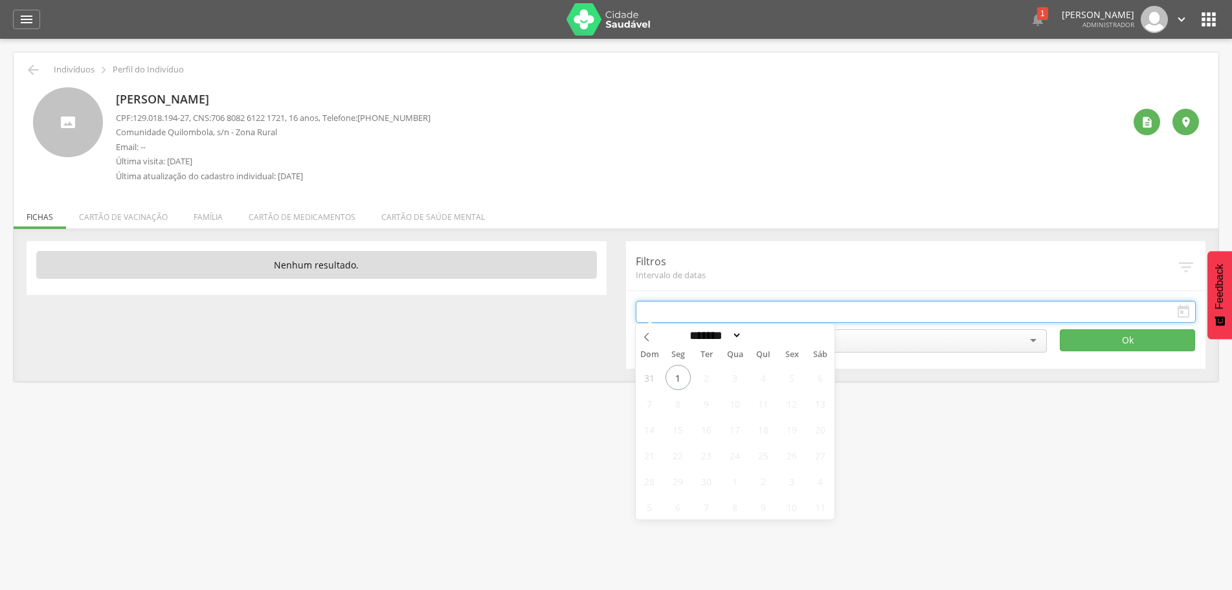
click at [715, 315] on input "text" at bounding box center [916, 312] width 561 height 22
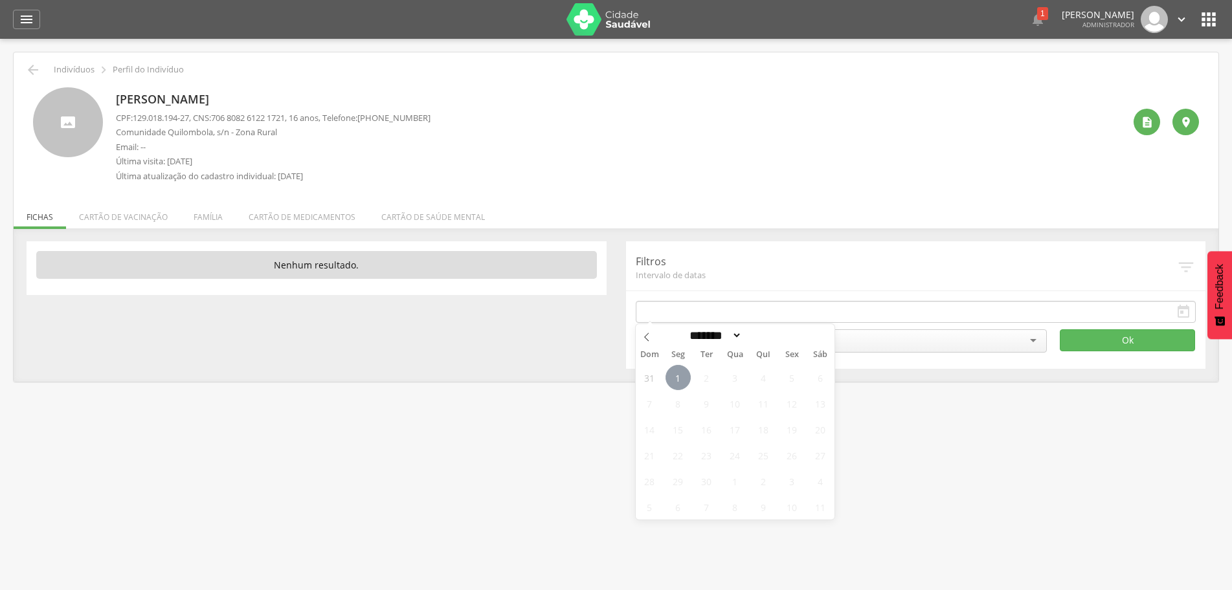
click at [680, 377] on span "1" at bounding box center [678, 377] width 25 height 25
type input "**********"
drag, startPoint x: 680, startPoint y: 377, endPoint x: 658, endPoint y: 367, distance: 24.3
click at [658, 367] on div "31 1 2 3 4 5 6 7 8 9 10 11 12 13 14 15 16 17 18 19 20 21 22 23 24 25 26 27 28 2…" at bounding box center [735, 441] width 199 height 155
click at [785, 341] on span at bounding box center [780, 339] width 9 height 7
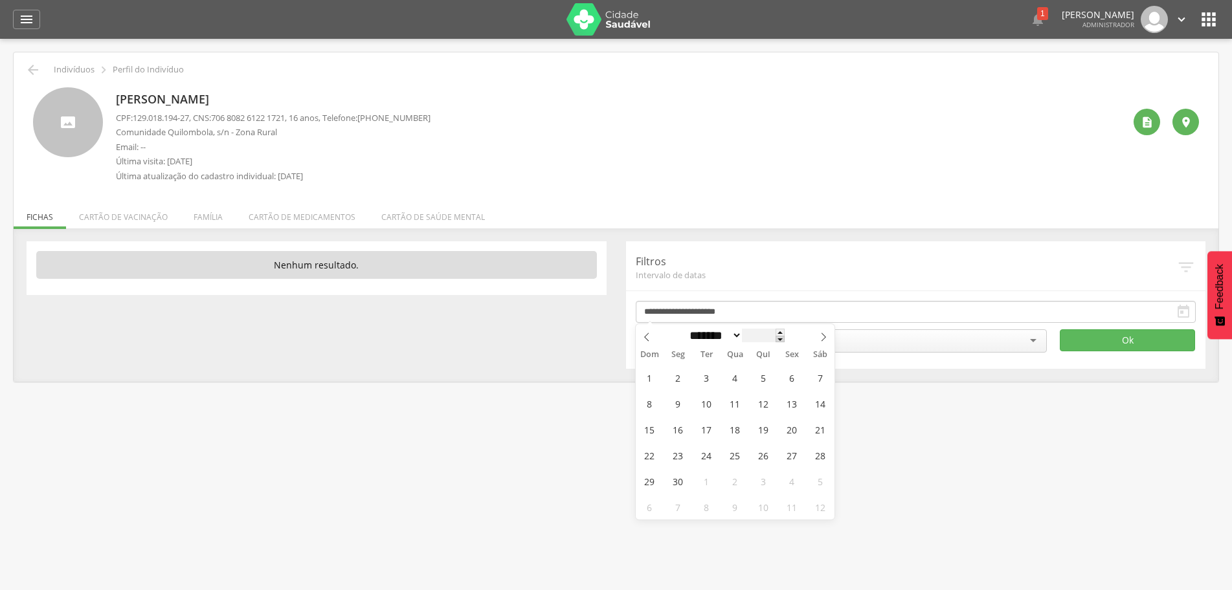
click at [785, 342] on span at bounding box center [780, 339] width 9 height 7
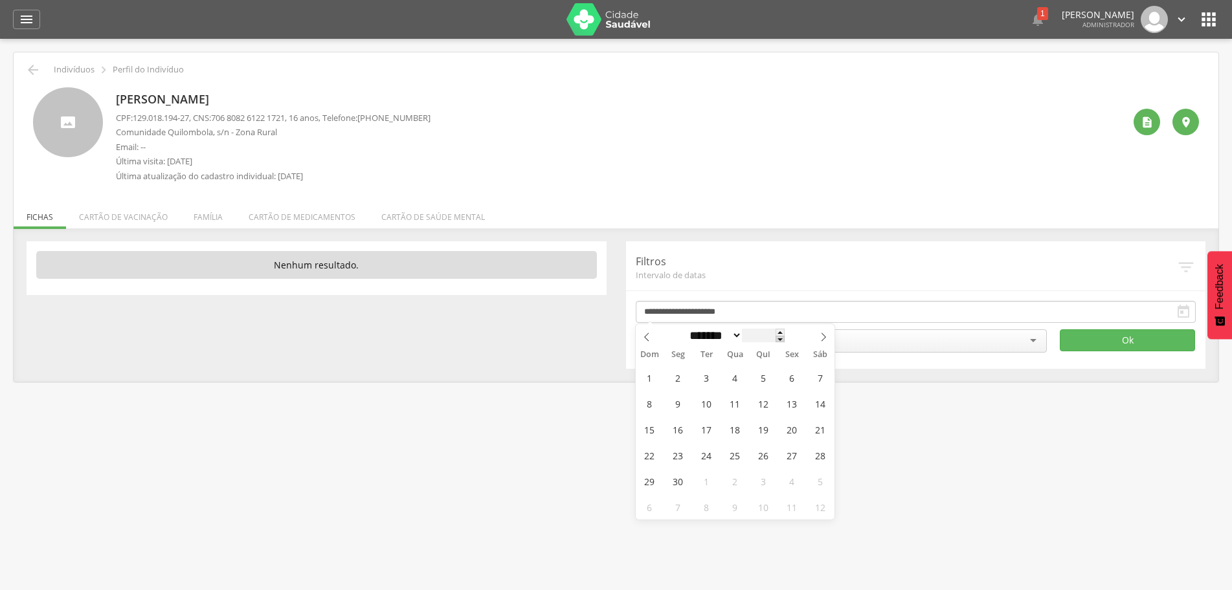
click at [785, 343] on span at bounding box center [780, 339] width 9 height 7
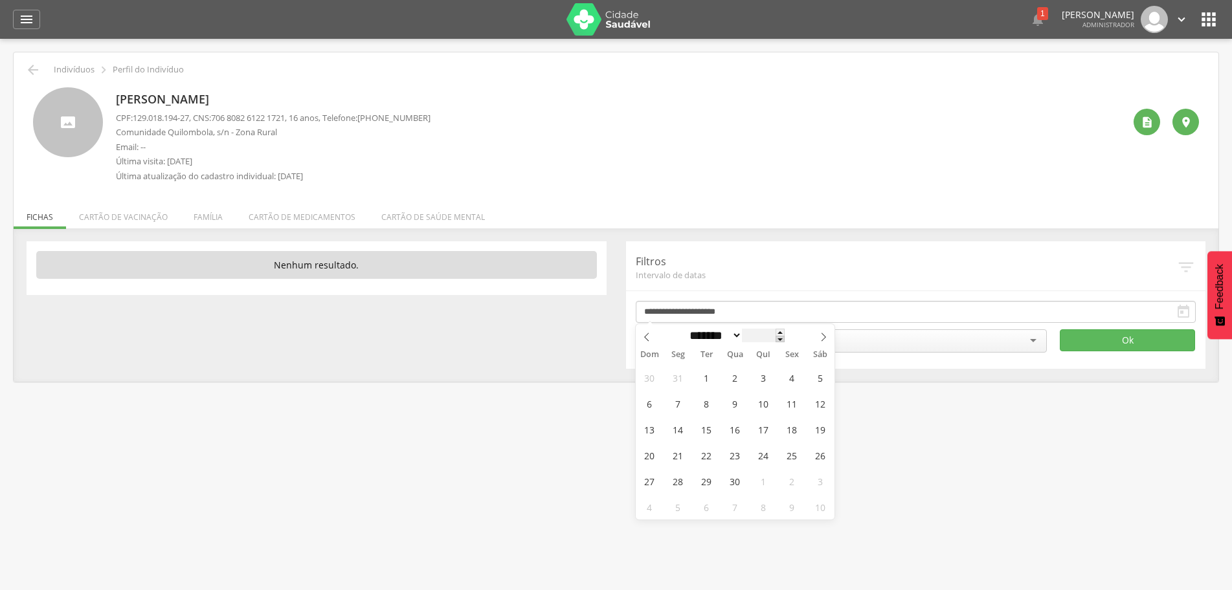
type input "****"
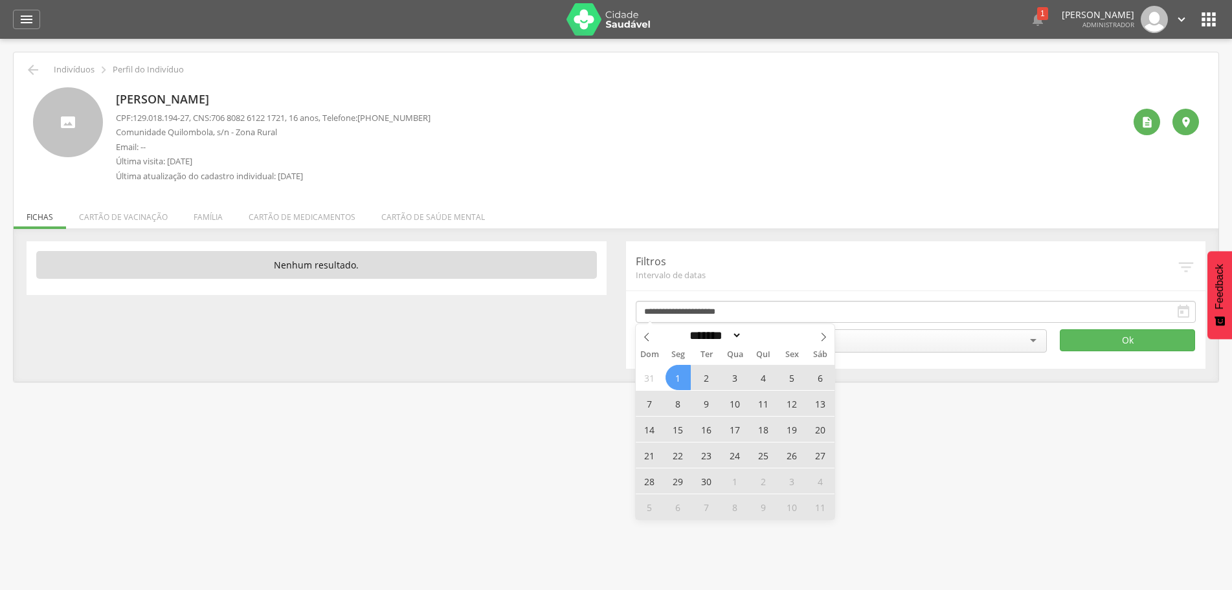
drag, startPoint x: 679, startPoint y: 377, endPoint x: 865, endPoint y: 362, distance: 186.4
click at [680, 377] on span "1" at bounding box center [678, 377] width 25 height 25
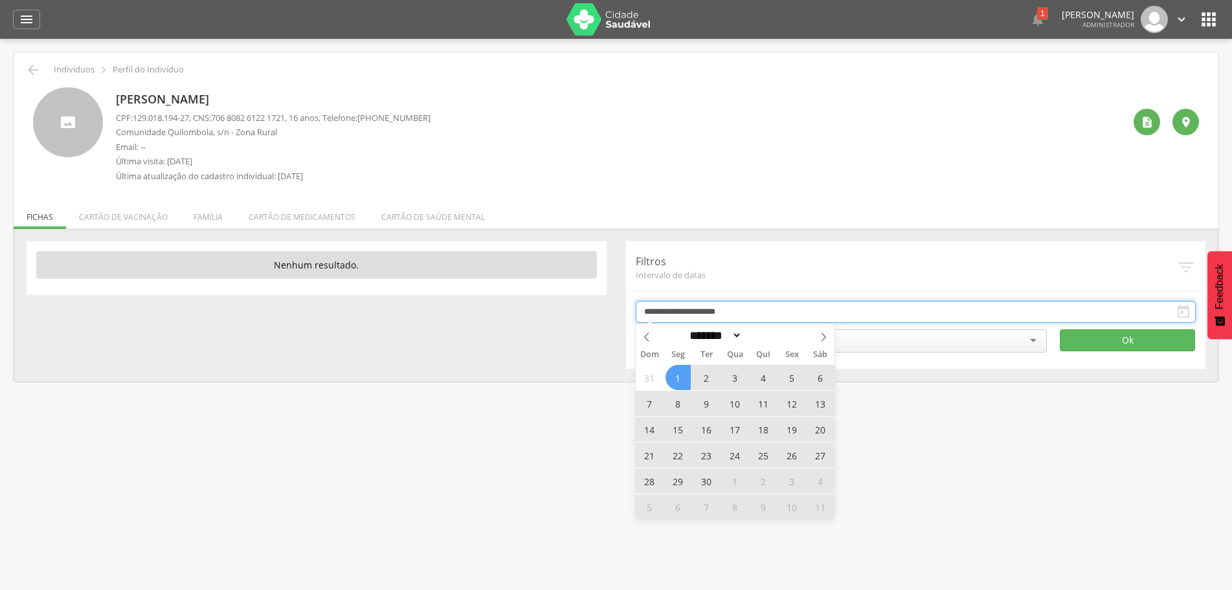
type input "**********"
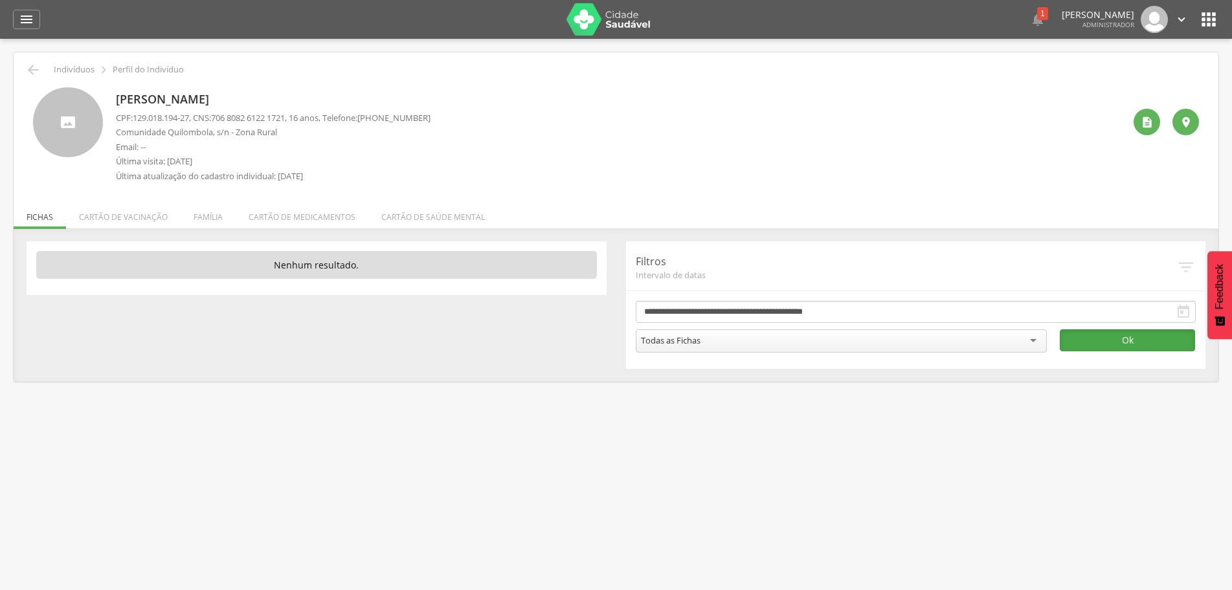
click at [1106, 332] on button "Ok" at bounding box center [1127, 341] width 135 height 22
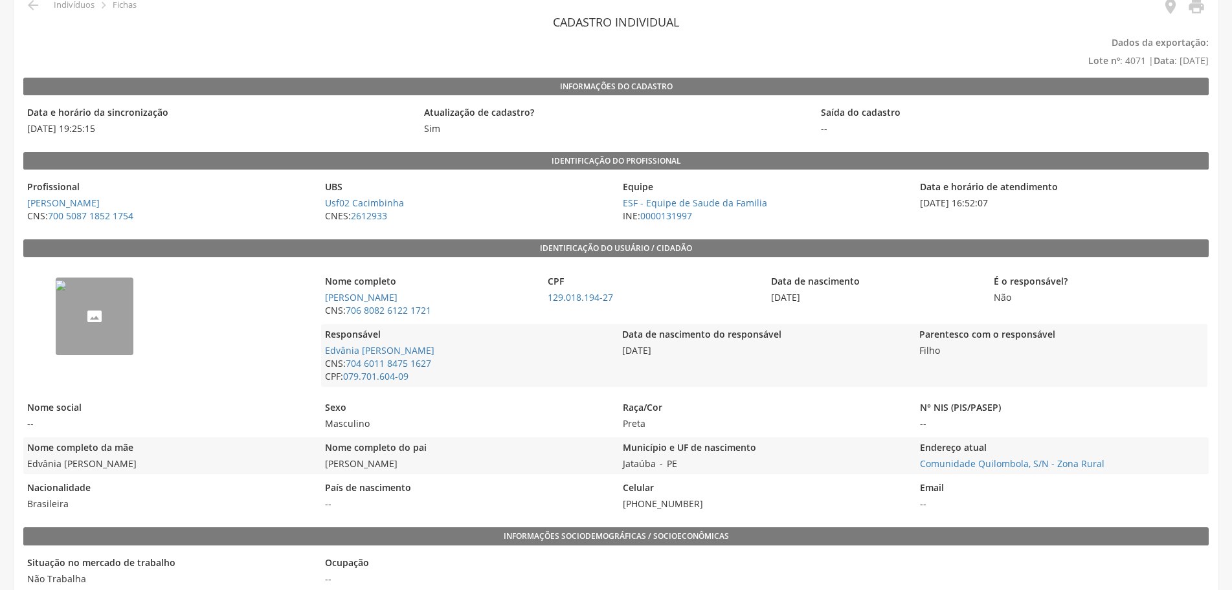
scroll to position [65, 0]
